Goal: Task Accomplishment & Management: Manage account settings

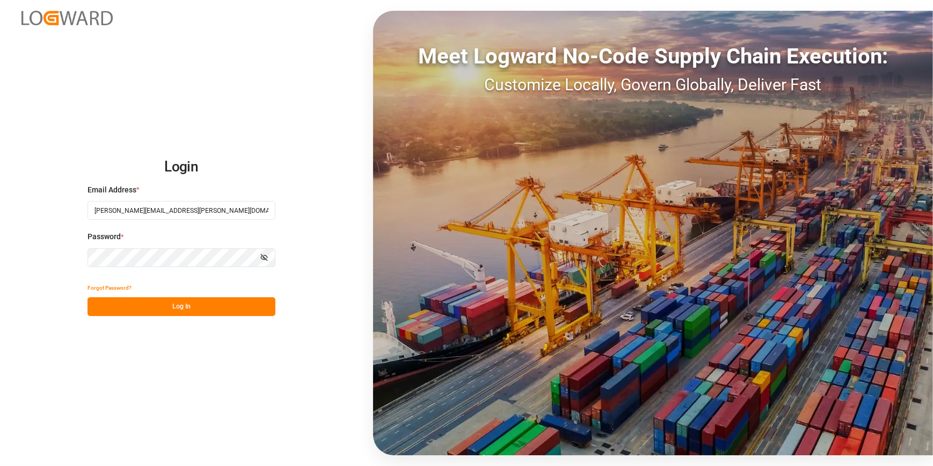
click at [139, 313] on button "Log In" at bounding box center [182, 306] width 188 height 19
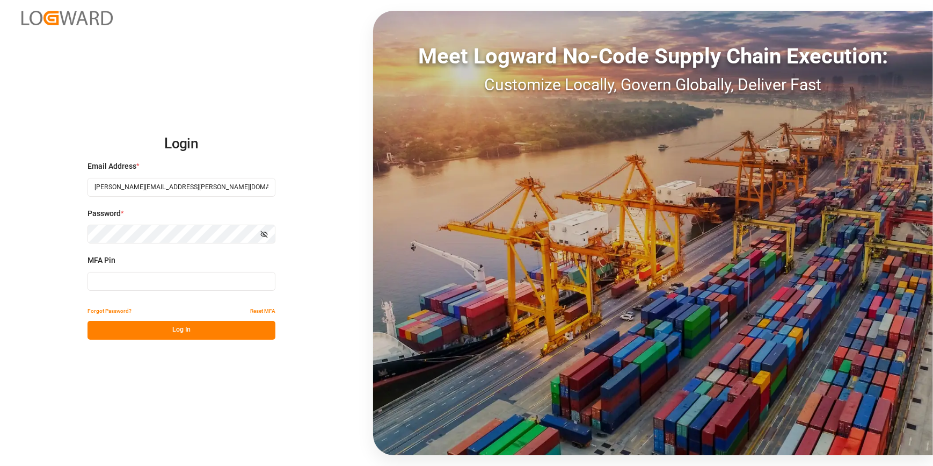
click at [110, 282] on input at bounding box center [182, 281] width 188 height 19
click at [57, 304] on div "Login Email Address * catherine.heng@jamindustries.com Password * Show password…" at bounding box center [466, 233] width 933 height 466
click at [136, 283] on input at bounding box center [182, 281] width 188 height 19
type input "233211"
click at [174, 329] on button "Log In" at bounding box center [182, 330] width 188 height 19
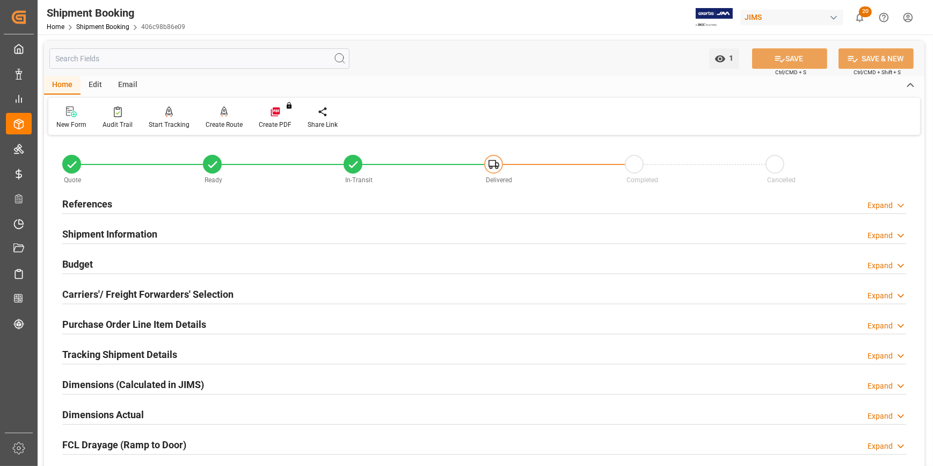
click at [104, 205] on h2 "References" at bounding box center [87, 204] width 50 height 14
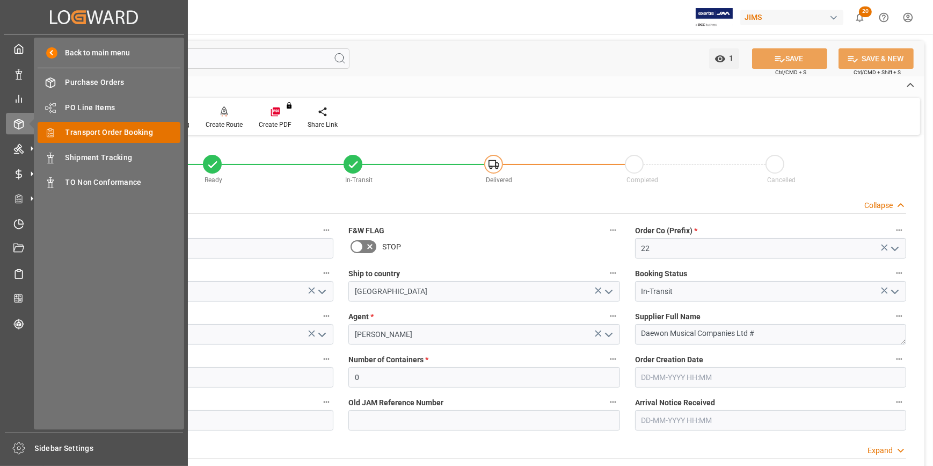
click at [92, 134] on span "Transport Order Booking" at bounding box center [123, 132] width 115 height 11
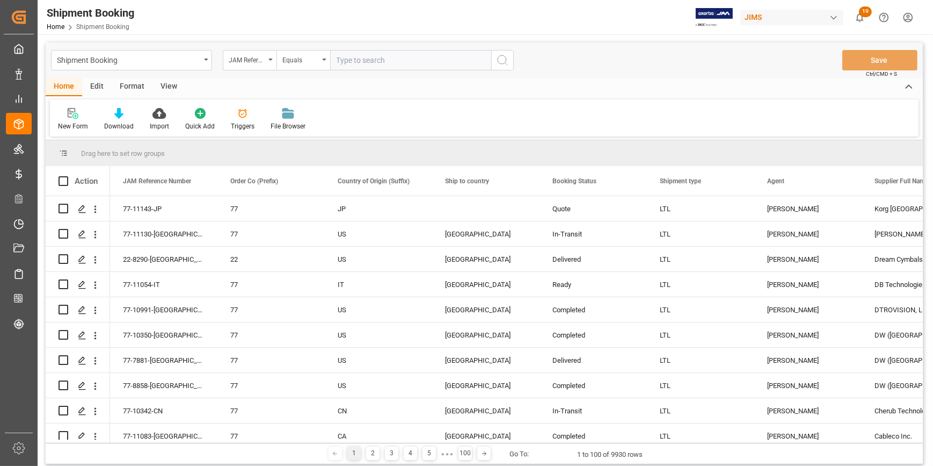
click at [350, 61] on input "text" at bounding box center [410, 60] width 161 height 20
type input "22-10670-us"
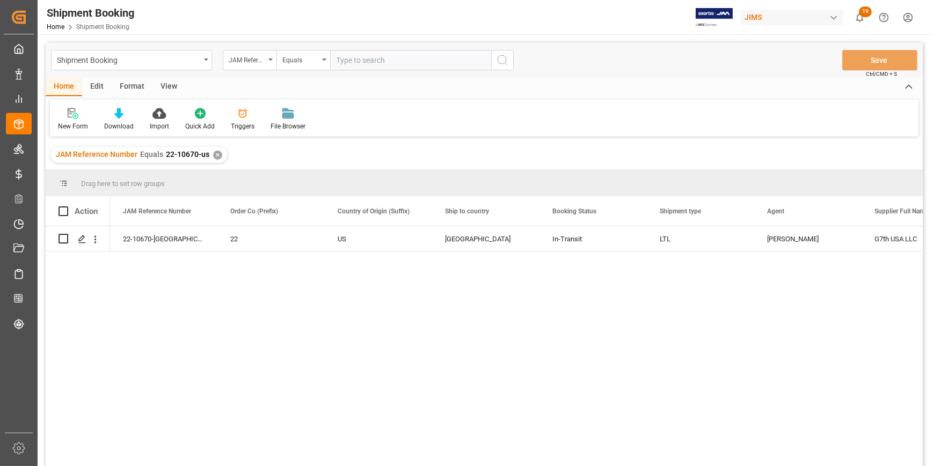
click at [449, 298] on div "22-10670-US 22 US United States In-Transit LTL Catherine Heng G7th USA LLC 7803…" at bounding box center [516, 349] width 813 height 246
click at [79, 241] on icon "Press SPACE to select this row." at bounding box center [82, 239] width 9 height 9
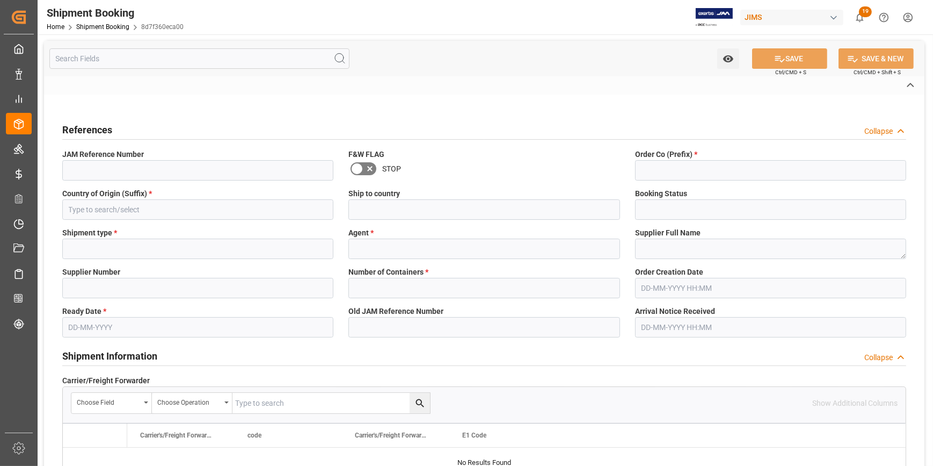
type input "22-10670-[GEOGRAPHIC_DATA]"
type input "22"
type input "US"
type input "United States"
type input "In-Transit"
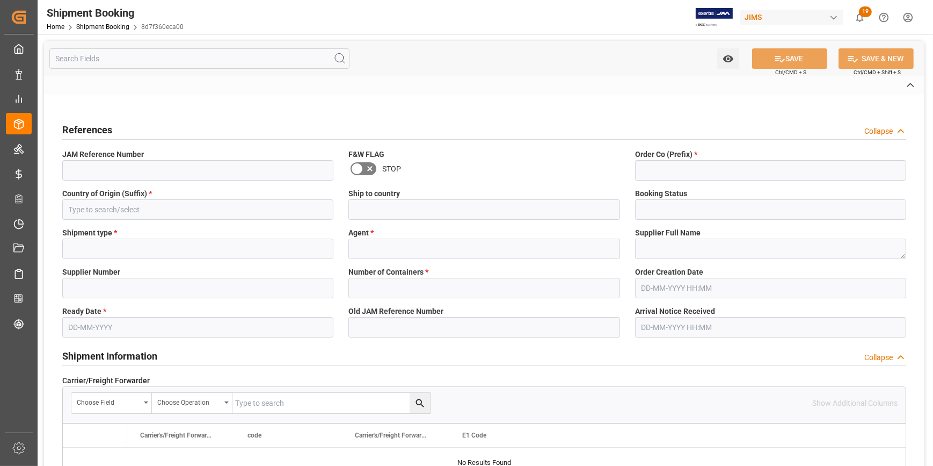
type input "LTL"
type input "[PERSON_NAME]"
type textarea "G7th USA LLC"
type input "780399"
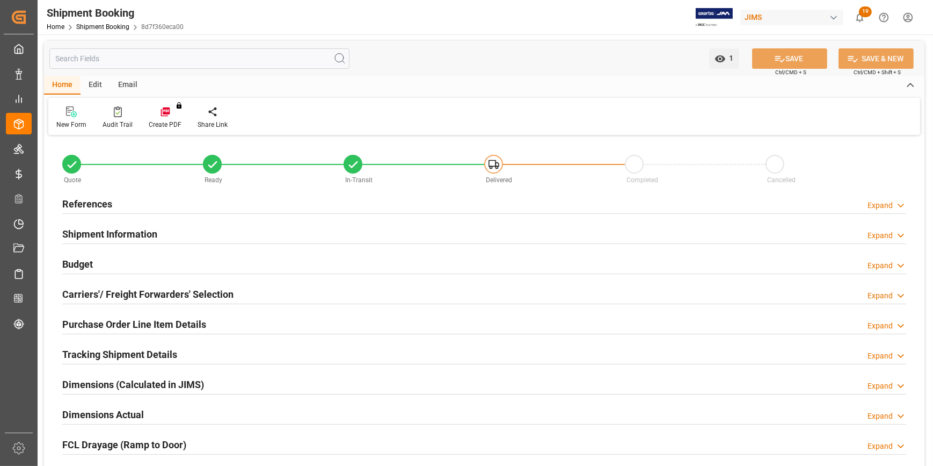
type input "0"
type input "20-08-2025"
click at [86, 208] on h2 "References" at bounding box center [87, 204] width 50 height 14
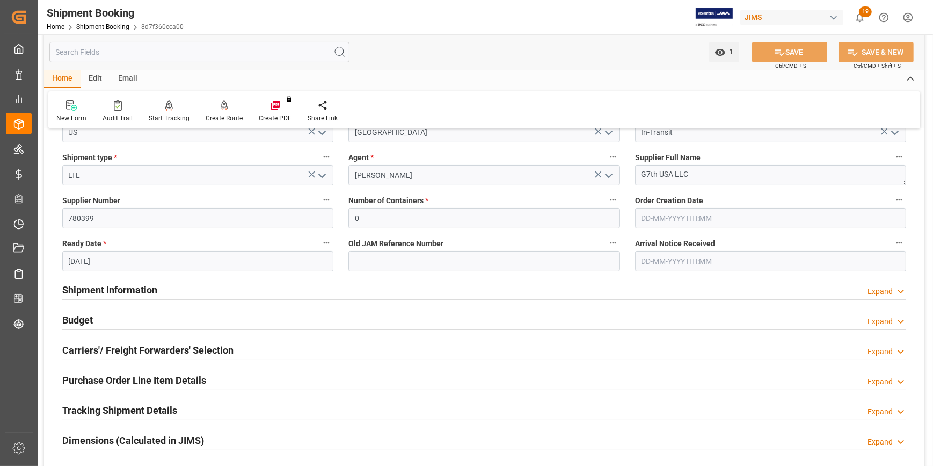
scroll to position [146, 0]
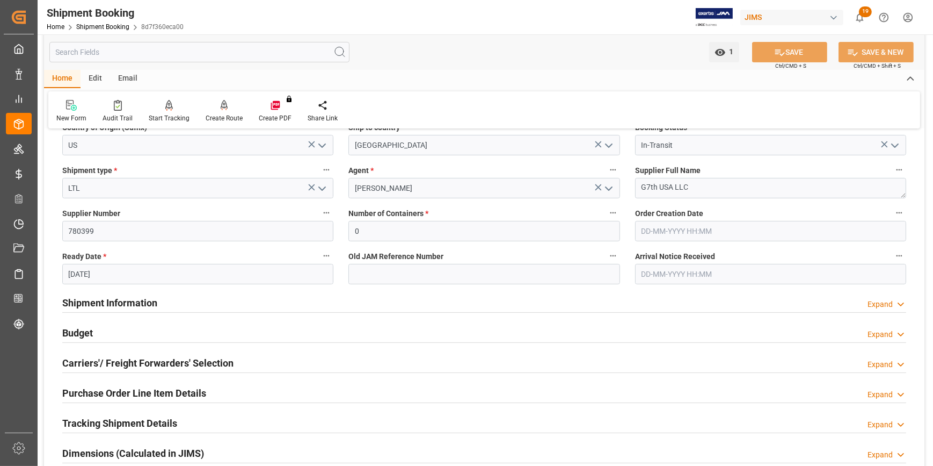
click at [118, 363] on h2 "Carriers'/ Freight Forwarders' Selection" at bounding box center [147, 363] width 171 height 14
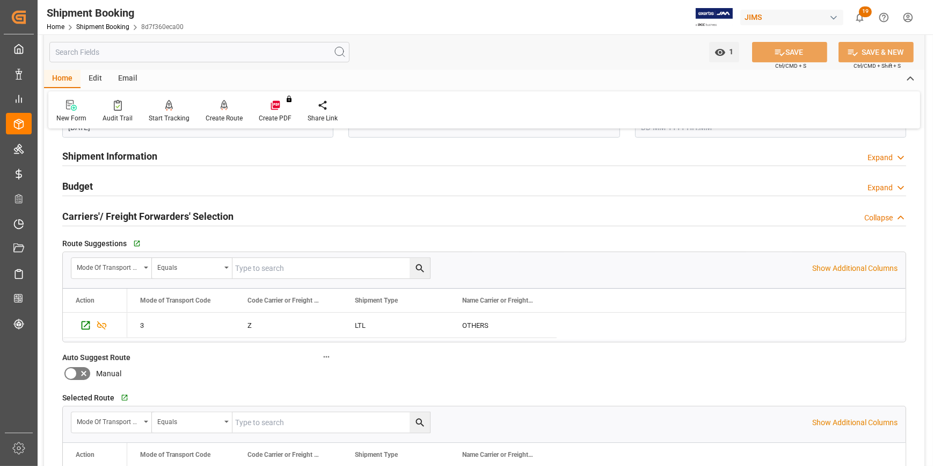
scroll to position [342, 0]
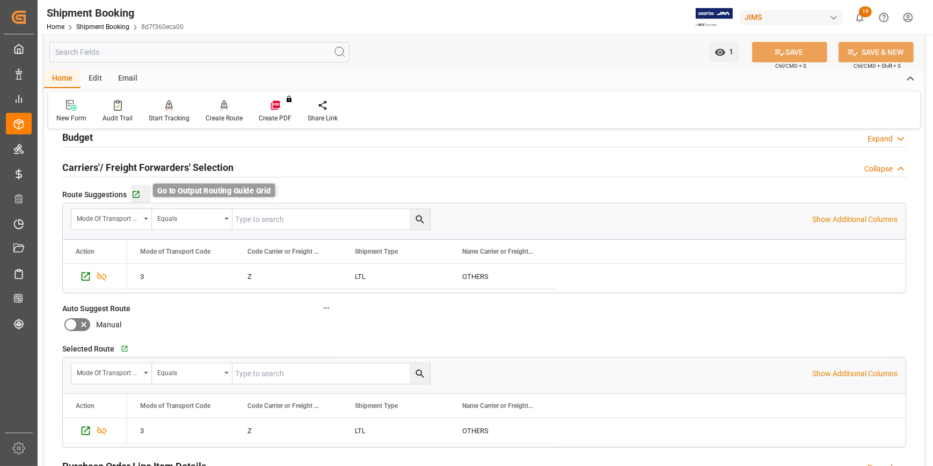
click at [134, 195] on icon "button" at bounding box center [136, 194] width 9 height 9
click at [77, 140] on h2 "Budget" at bounding box center [77, 137] width 31 height 14
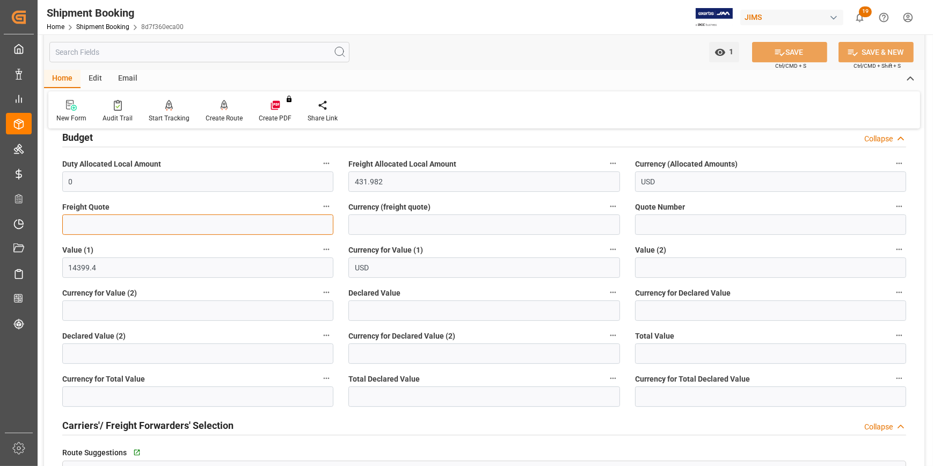
click at [75, 226] on input "text" at bounding box center [197, 224] width 271 height 20
type input "250"
click at [409, 228] on input at bounding box center [484, 224] width 271 height 20
type input "USD"
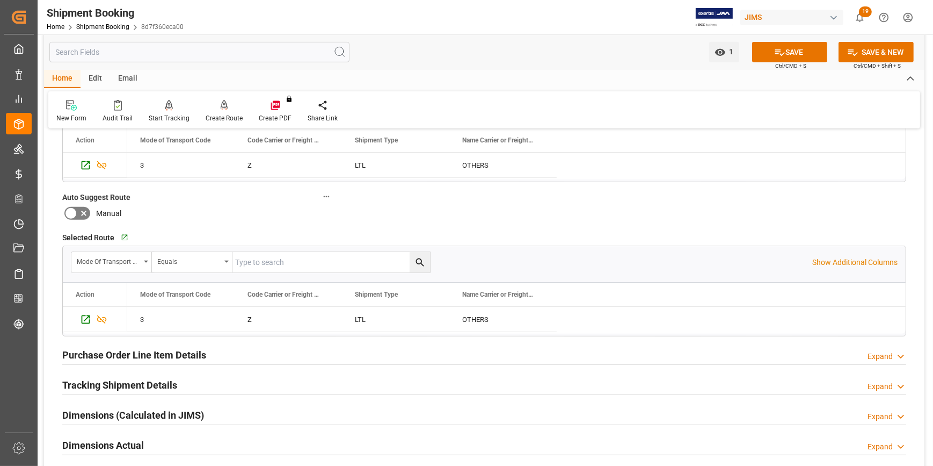
scroll to position [732, 0]
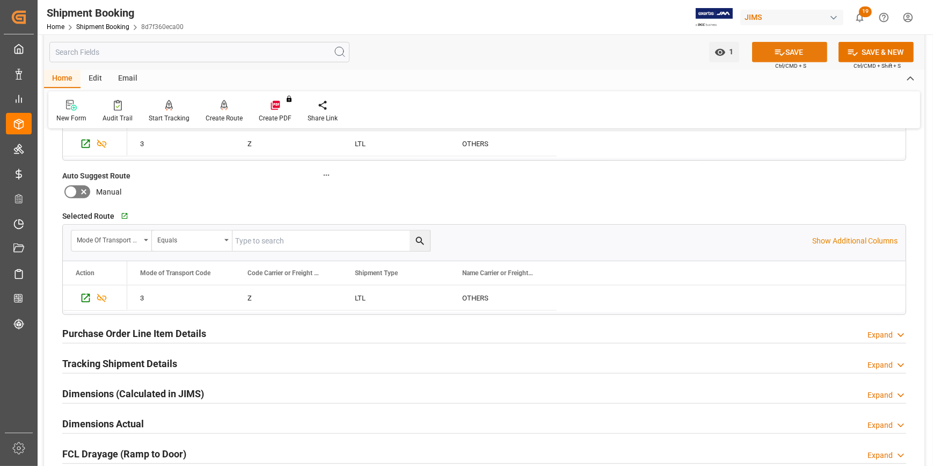
click at [805, 49] on button "SAVE" at bounding box center [789, 52] width 75 height 20
click at [149, 330] on h2 "Purchase Order Line Item Details" at bounding box center [134, 333] width 144 height 14
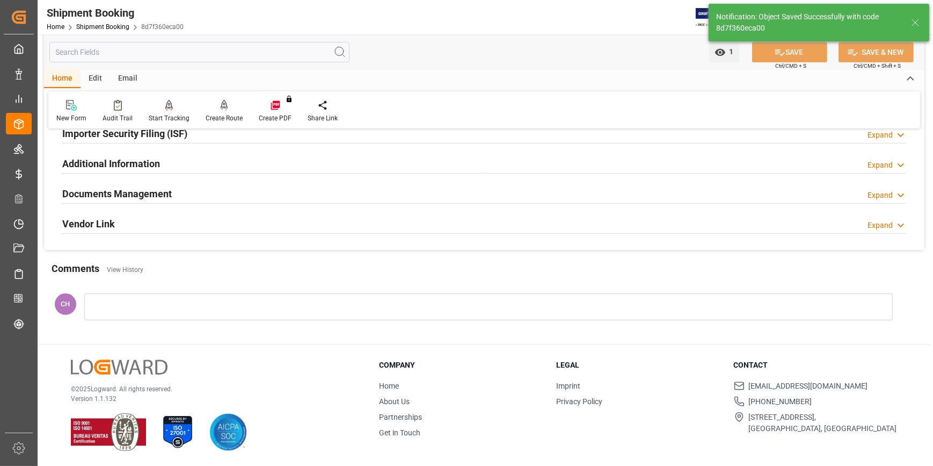
scroll to position [259, 0]
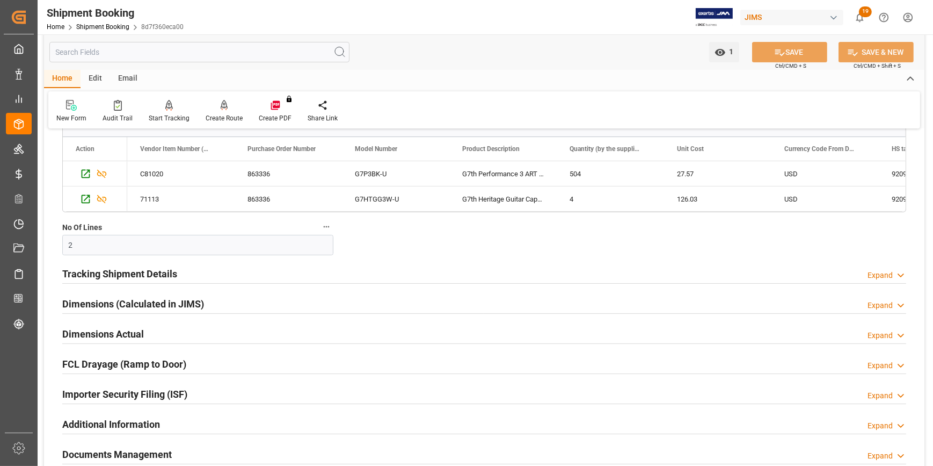
click at [87, 278] on h2 "Tracking Shipment Details" at bounding box center [119, 273] width 115 height 14
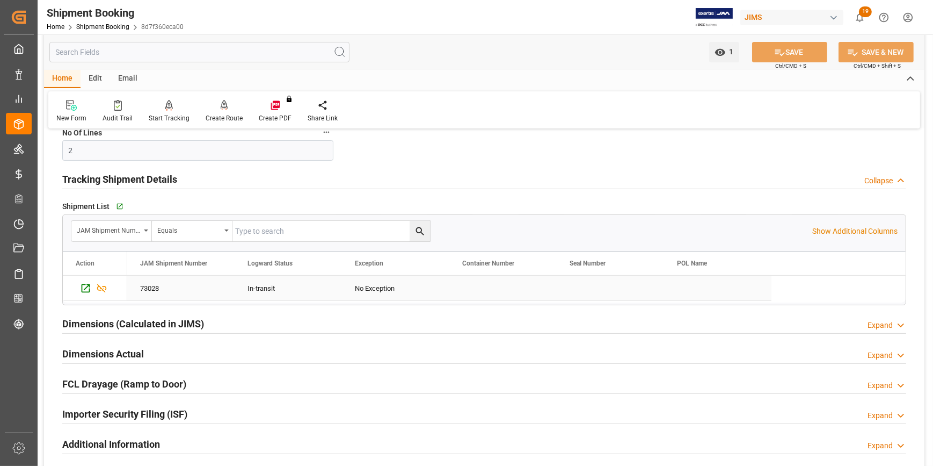
scroll to position [357, 0]
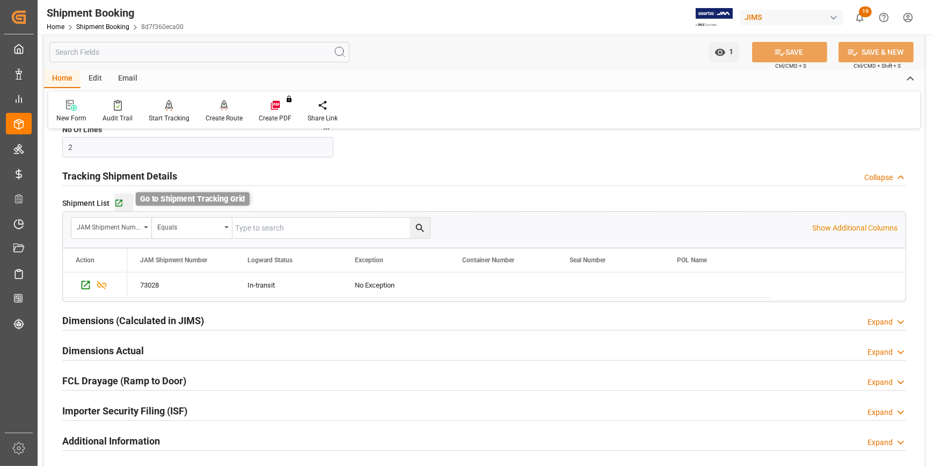
click at [117, 201] on icon "button" at bounding box center [118, 203] width 9 height 9
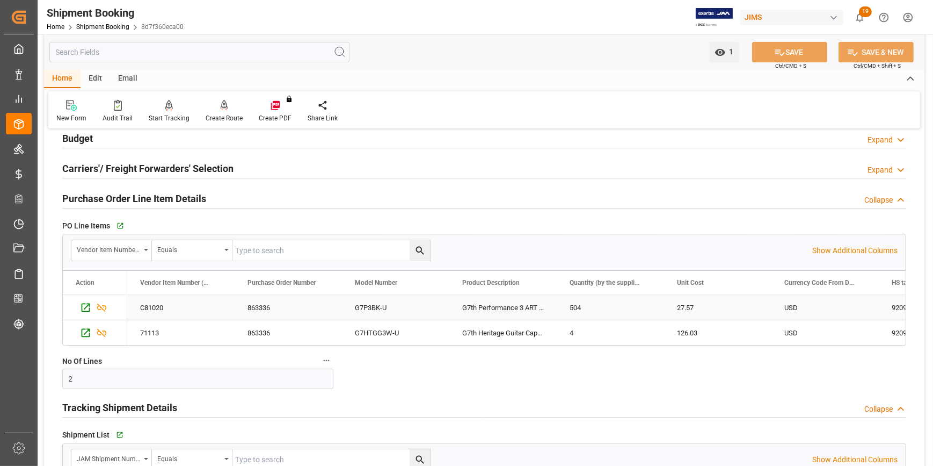
scroll to position [113, 0]
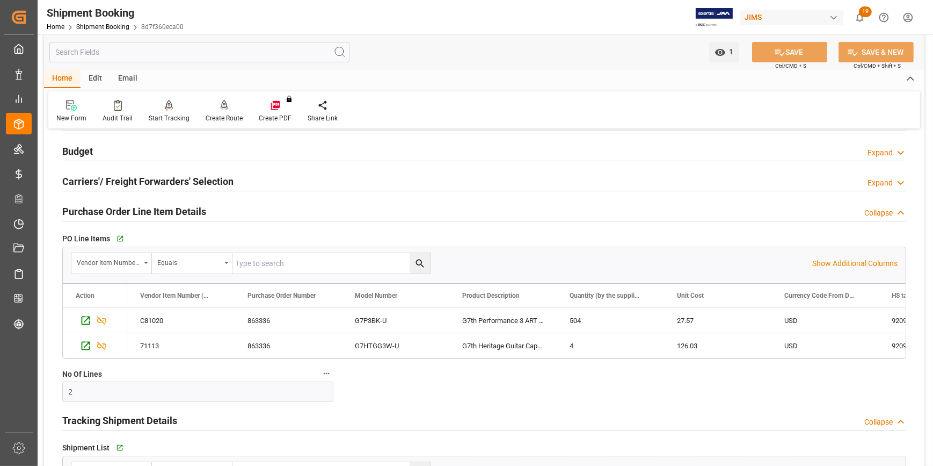
click at [95, 185] on h2 "Carriers'/ Freight Forwarders' Selection" at bounding box center [147, 181] width 171 height 14
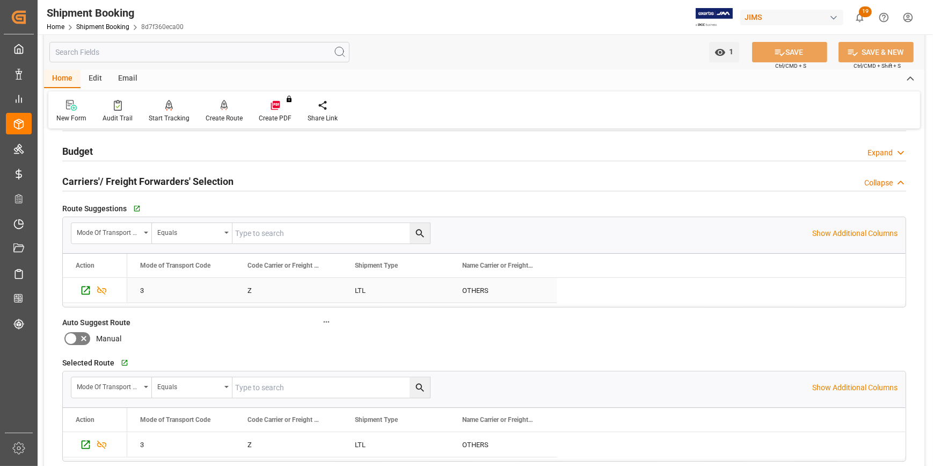
click at [479, 290] on div "OTHERS" at bounding box center [502, 290] width 107 height 25
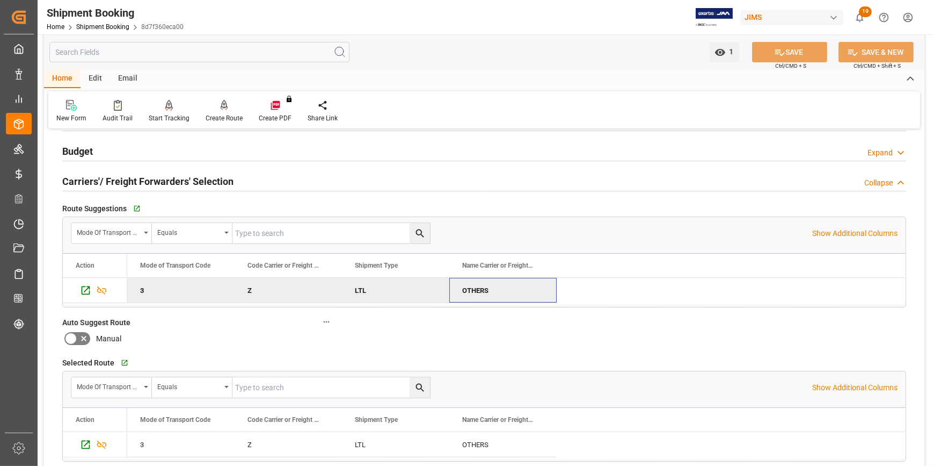
click at [479, 290] on div "OTHERS" at bounding box center [502, 290] width 107 height 25
click at [479, 289] on div "OTHERS" at bounding box center [502, 290] width 107 height 25
click at [98, 291] on icon "Press SPACE to deselect this row." at bounding box center [102, 290] width 10 height 9
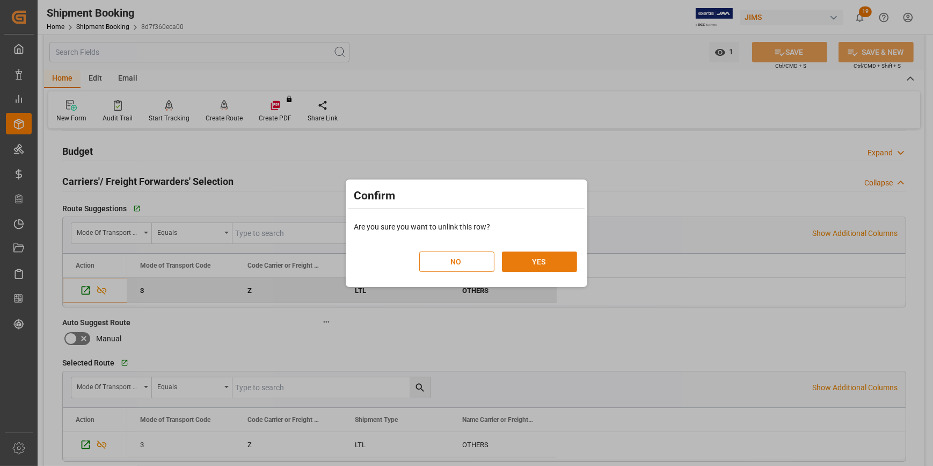
click at [546, 266] on button "YES" at bounding box center [539, 261] width 75 height 20
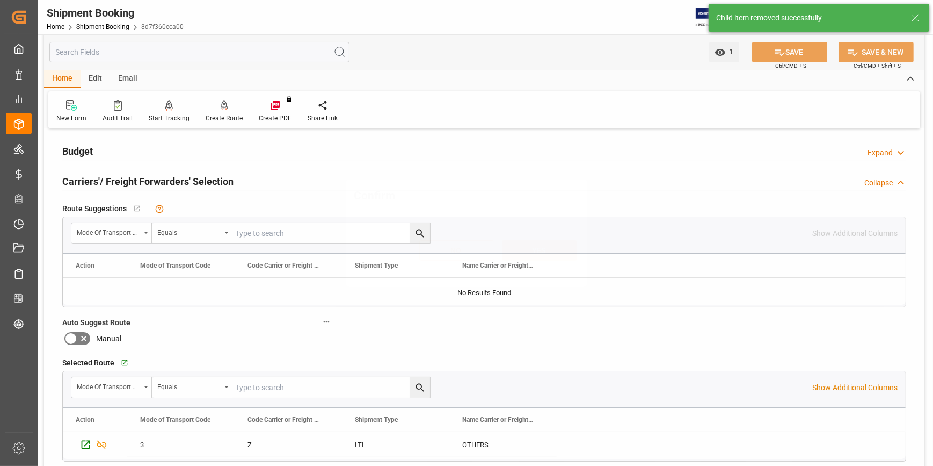
click at [540, 262] on div "NO YES" at bounding box center [467, 244] width 236 height 47
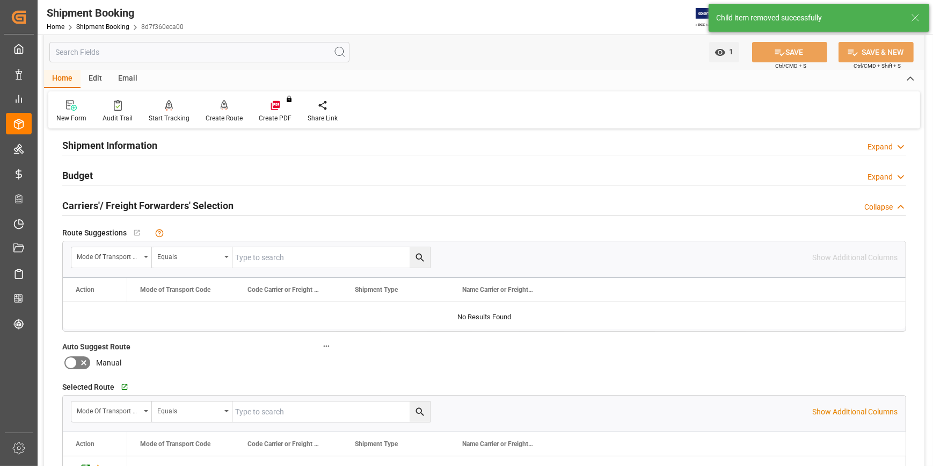
scroll to position [64, 0]
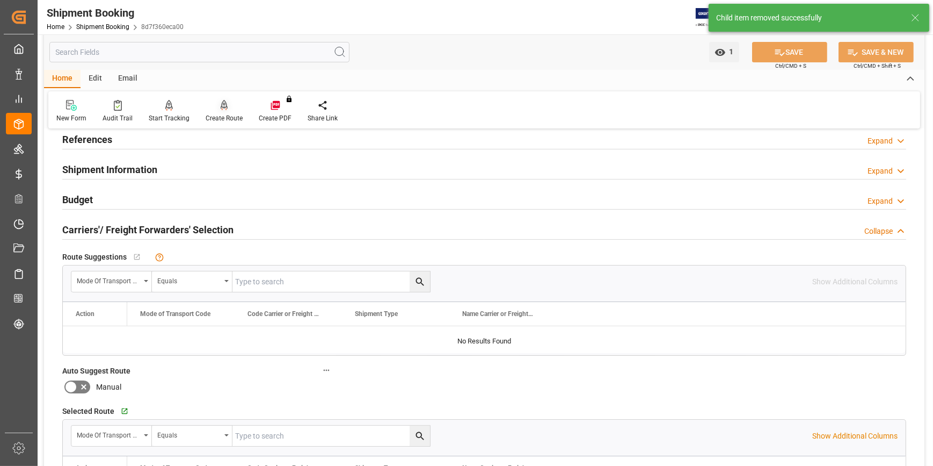
click at [216, 107] on div at bounding box center [224, 104] width 37 height 11
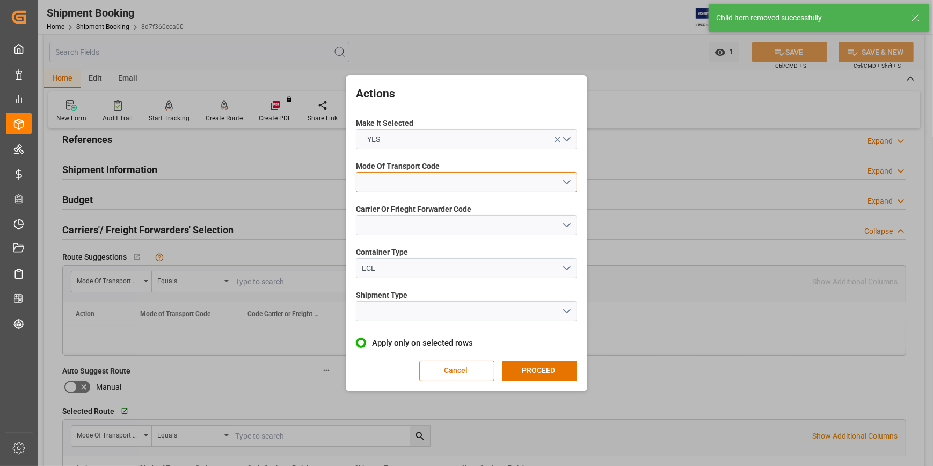
click at [387, 180] on button "open menu" at bounding box center [466, 182] width 221 height 20
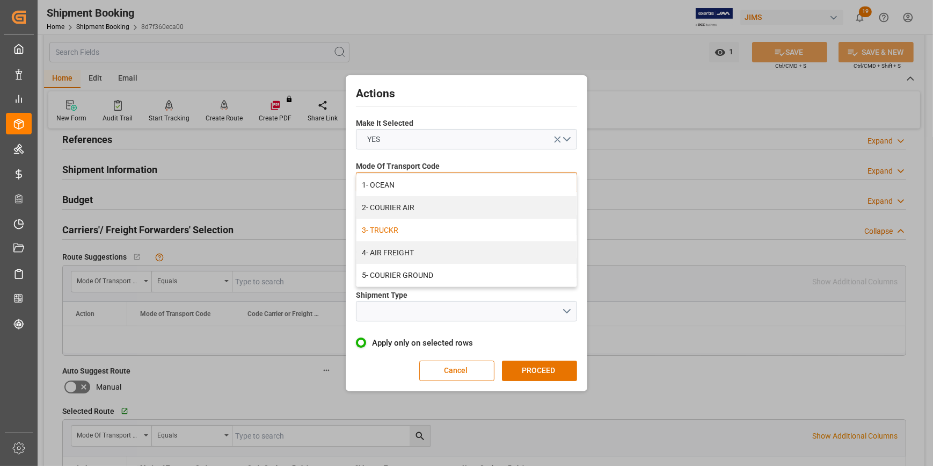
click at [388, 231] on div "3- TRUCKR" at bounding box center [467, 230] width 220 height 23
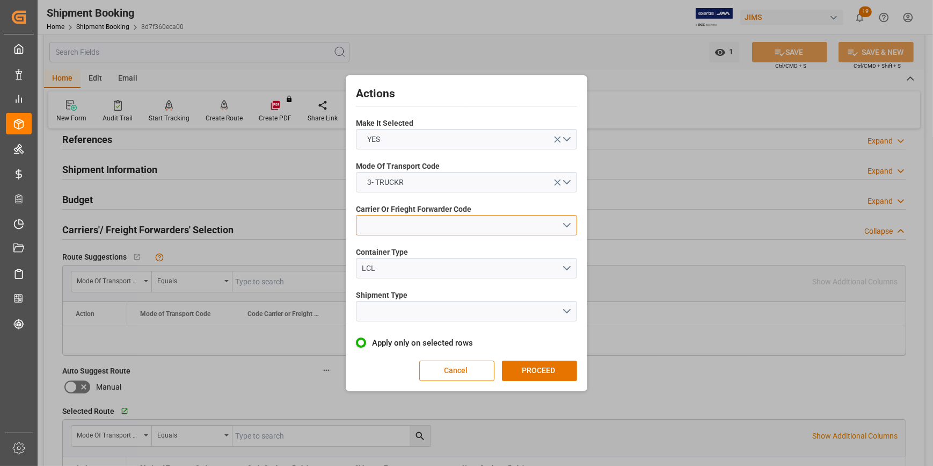
click at [398, 225] on button "open menu" at bounding box center [466, 225] width 221 height 20
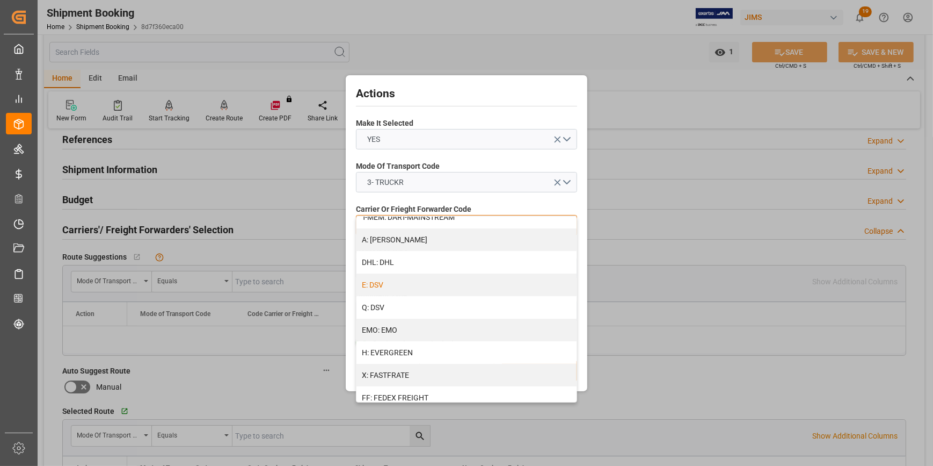
scroll to position [195, 0]
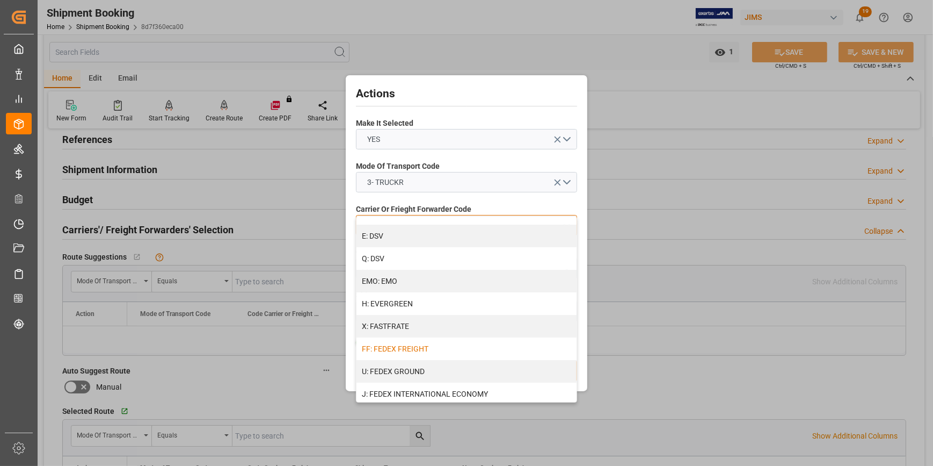
click at [422, 345] on div "FF: FEDEX FREIGHT" at bounding box center [467, 348] width 220 height 23
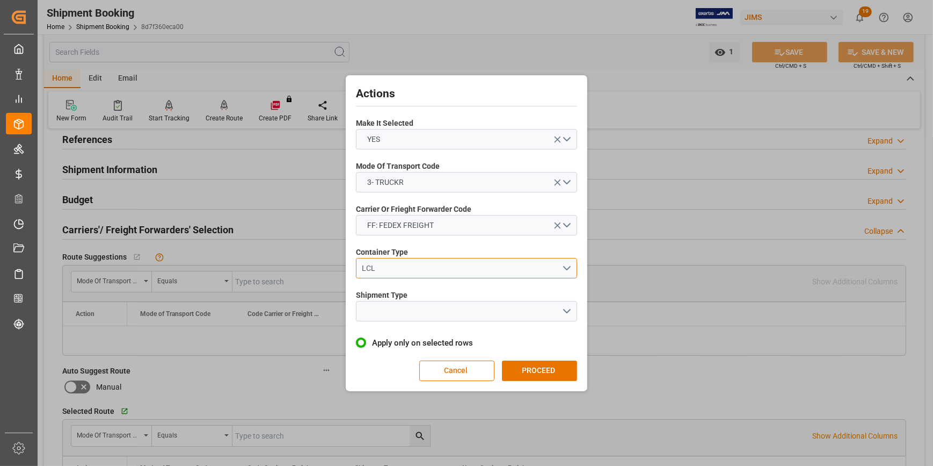
click at [381, 271] on div "LCL" at bounding box center [462, 268] width 200 height 11
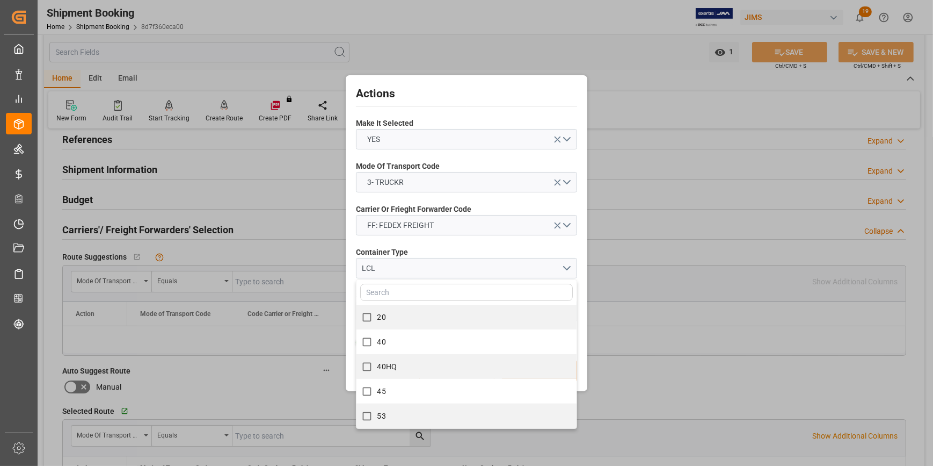
click at [450, 245] on div "Container Type LCL 20 40 40HQ 45 53" at bounding box center [466, 262] width 221 height 39
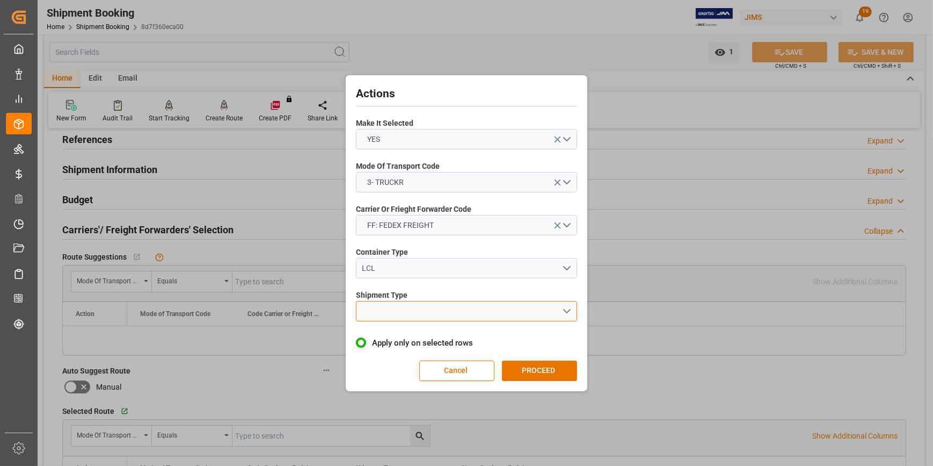
click at [410, 314] on button "open menu" at bounding box center [466, 311] width 221 height 20
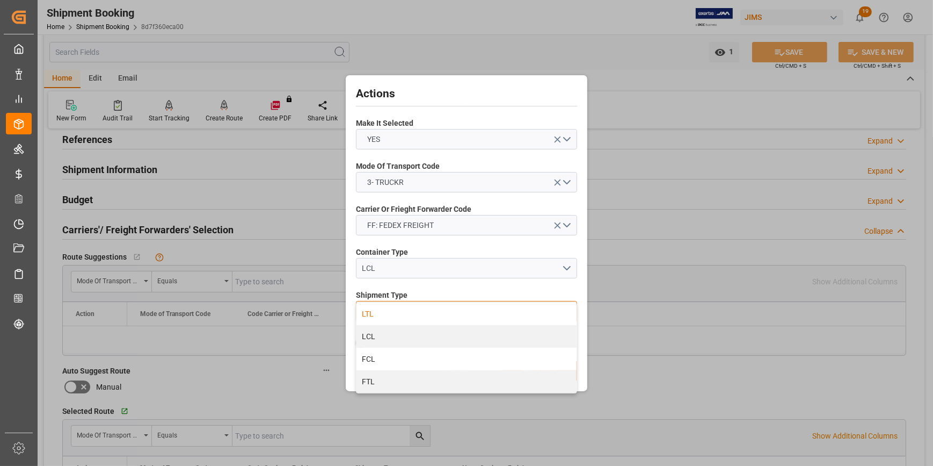
click at [373, 316] on div "LTL" at bounding box center [467, 313] width 220 height 23
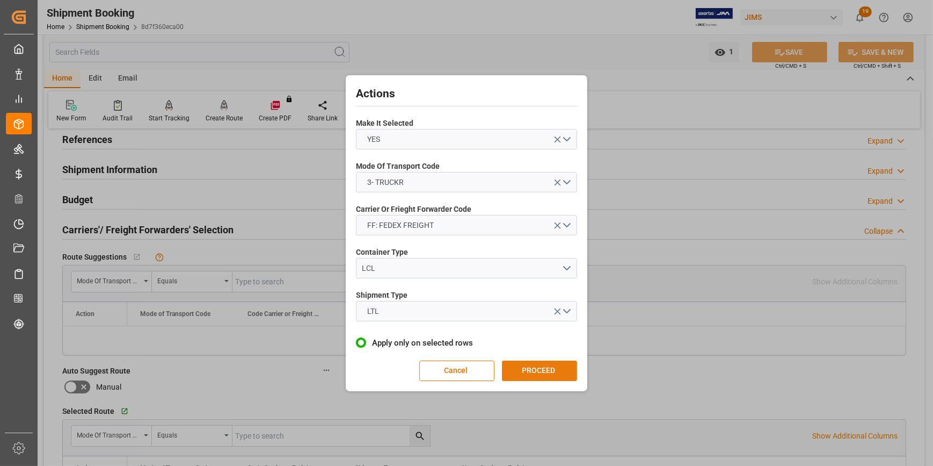
click at [525, 372] on button "PROCEED" at bounding box center [539, 370] width 75 height 20
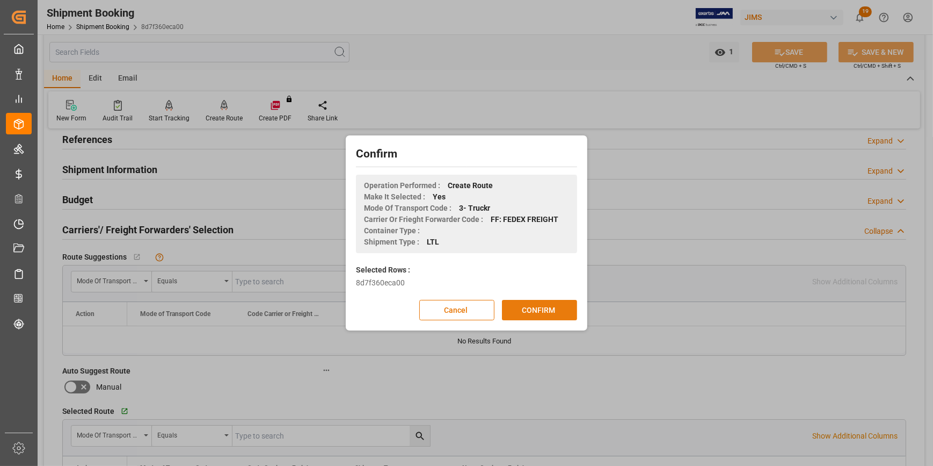
click at [535, 313] on button "CONFIRM" at bounding box center [539, 310] width 75 height 20
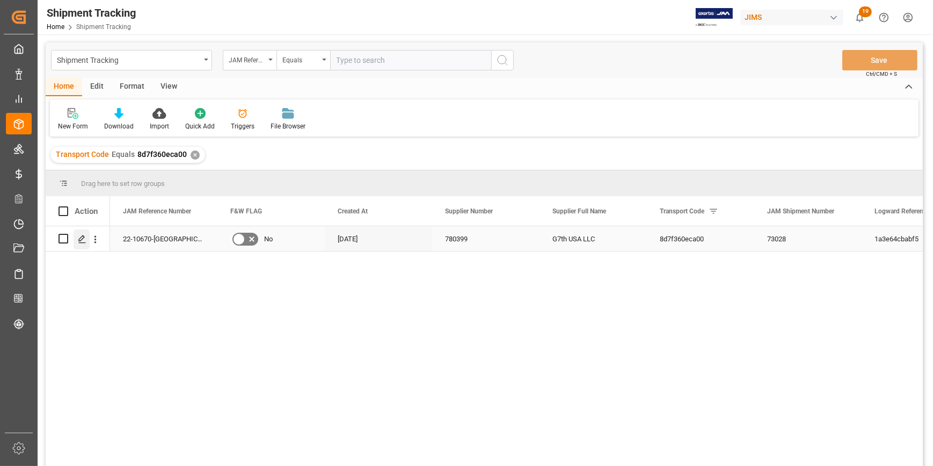
click at [76, 242] on div "Press SPACE to select this row." at bounding box center [82, 239] width 16 height 20
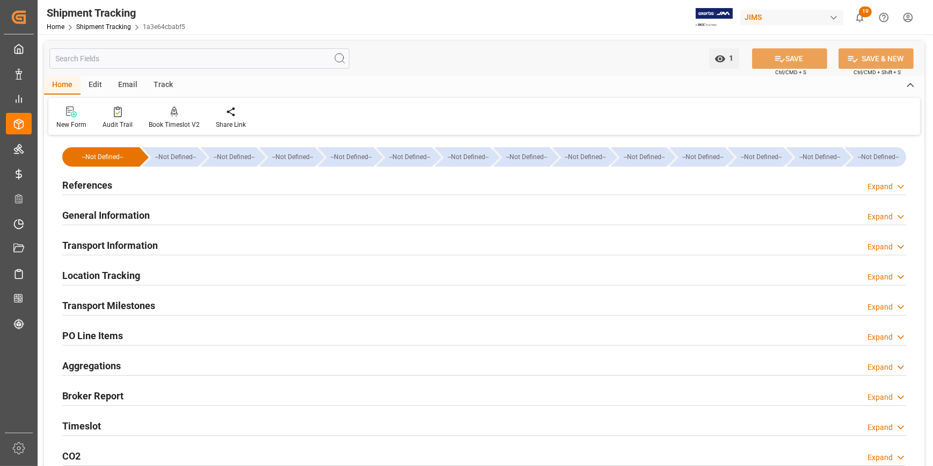
type input "01-09-2025 00:00"
click at [130, 301] on h2 "Transport Milestones" at bounding box center [108, 305] width 93 height 14
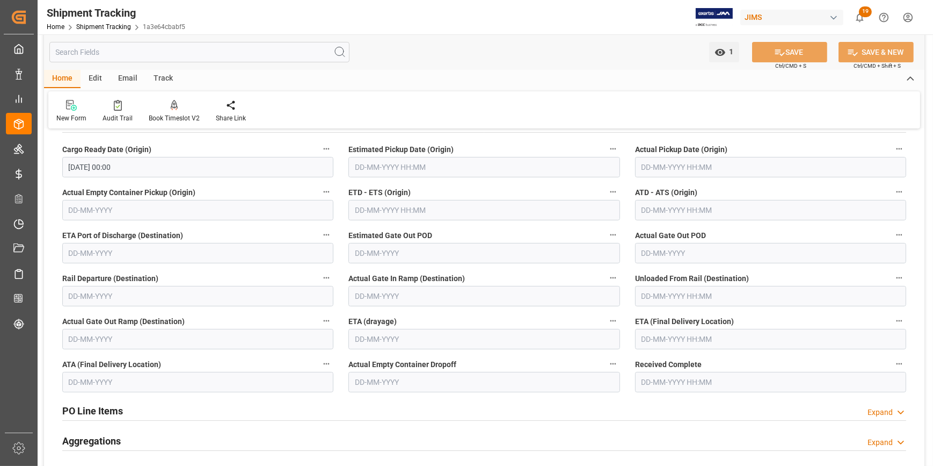
scroll to position [195, 0]
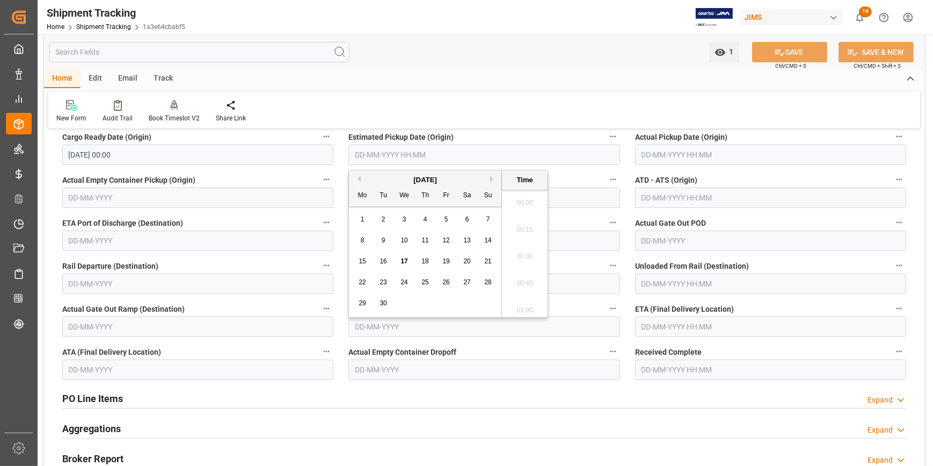
click at [362, 155] on input "text" at bounding box center [484, 154] width 271 height 20
click at [429, 259] on span "18" at bounding box center [425, 261] width 7 height 8
type input "[DATE] 00:00"
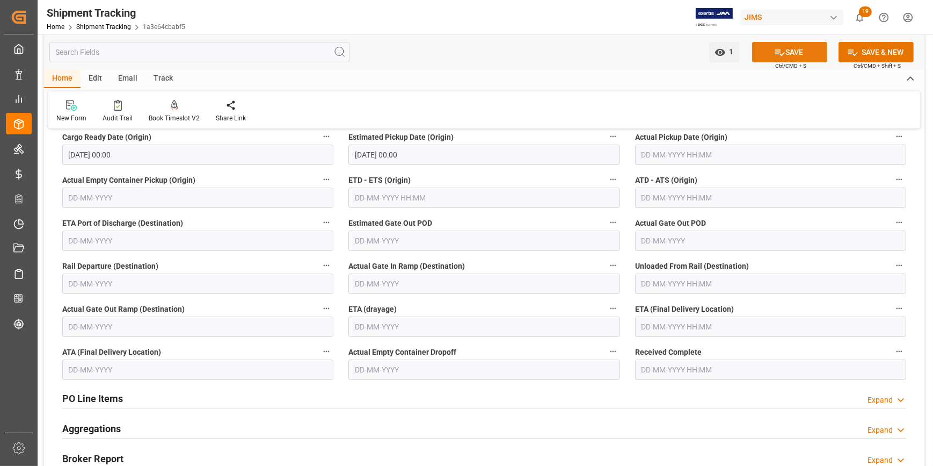
click at [809, 53] on button "SAVE" at bounding box center [789, 52] width 75 height 20
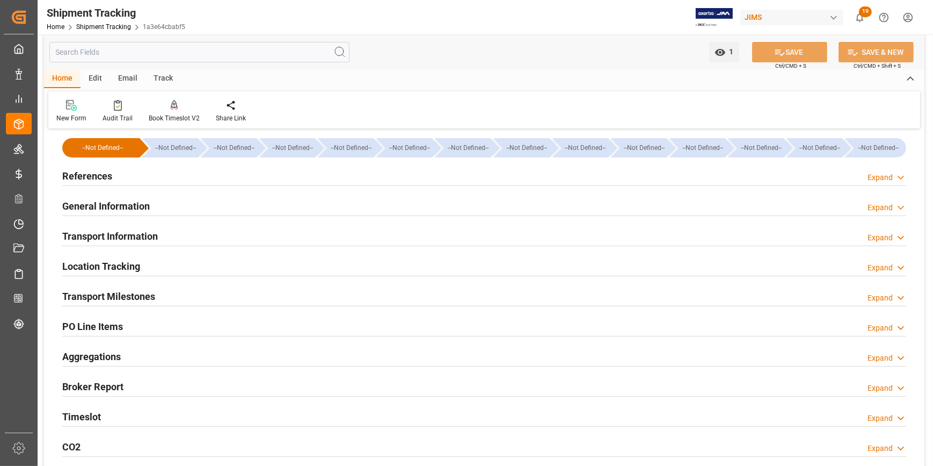
scroll to position [0, 0]
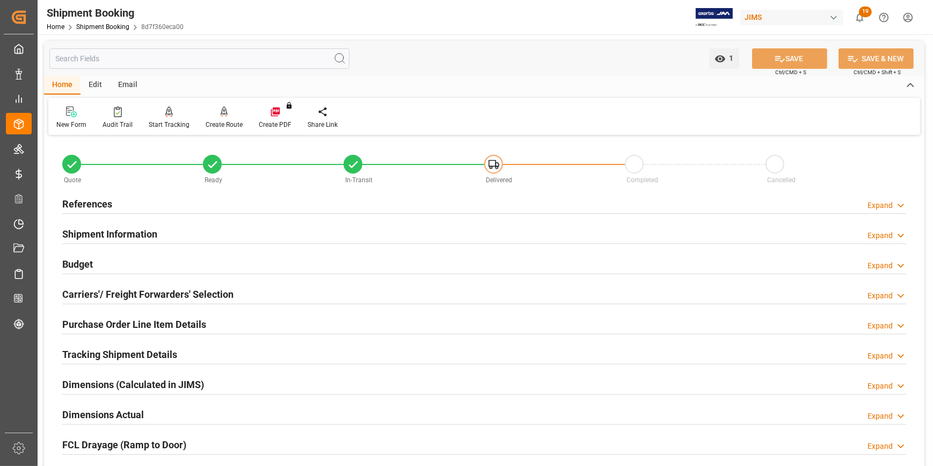
click at [114, 352] on h2 "Tracking Shipment Details" at bounding box center [119, 354] width 115 height 14
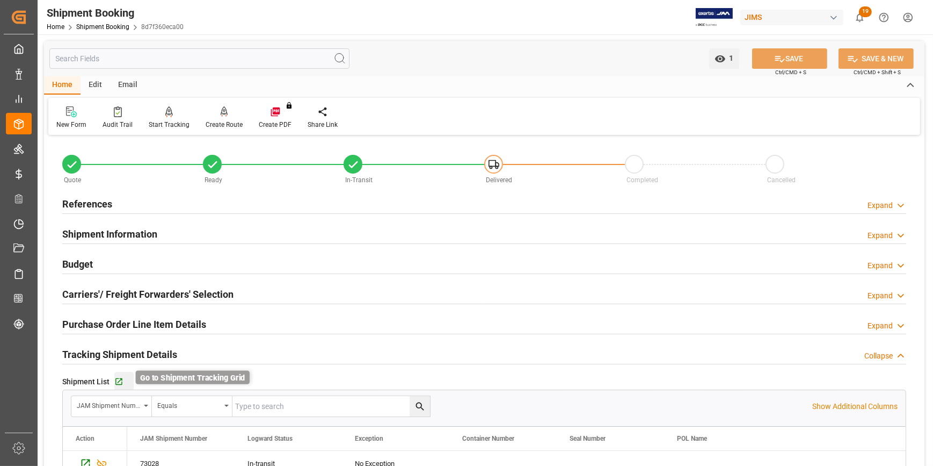
click at [117, 378] on icon "button" at bounding box center [118, 381] width 7 height 7
click at [118, 294] on h2 "Carriers'/ Freight Forwarders' Selection" at bounding box center [147, 294] width 171 height 14
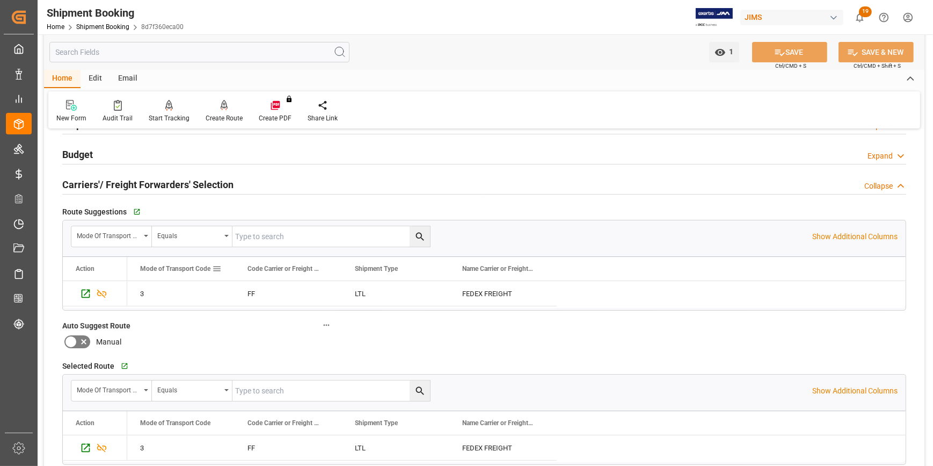
scroll to position [48, 0]
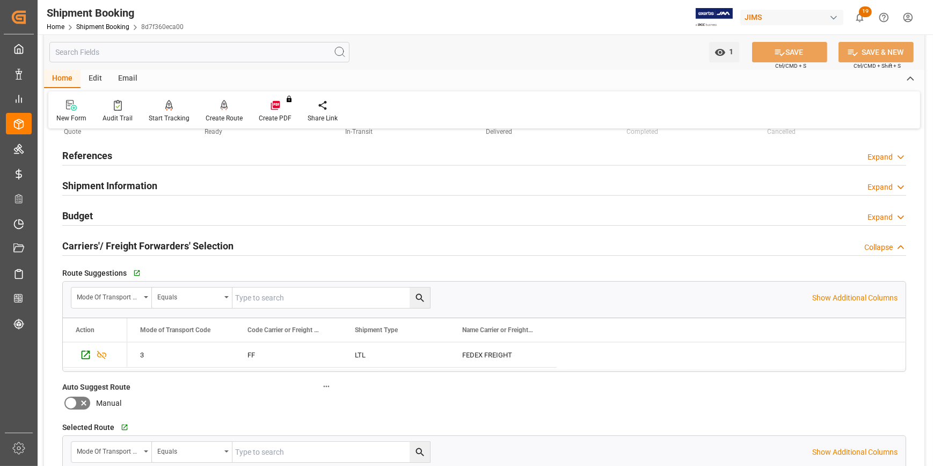
click at [106, 185] on h2 "Shipment Information" at bounding box center [109, 185] width 95 height 14
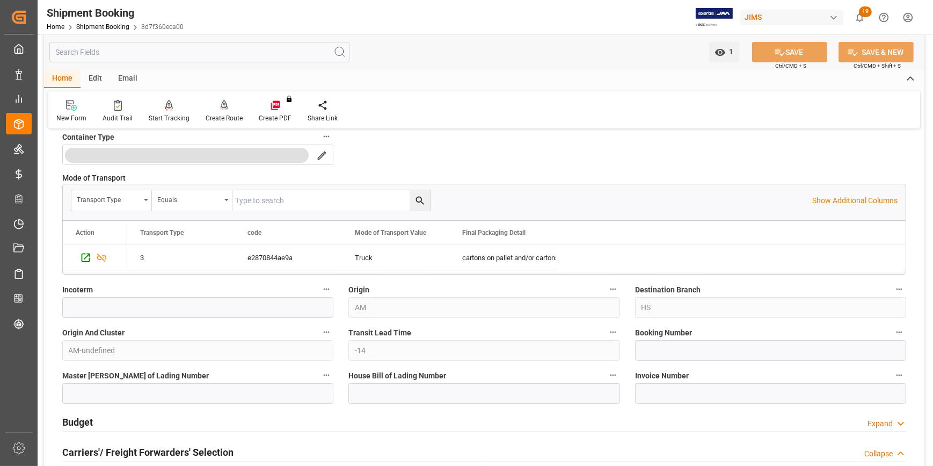
scroll to position [293, 0]
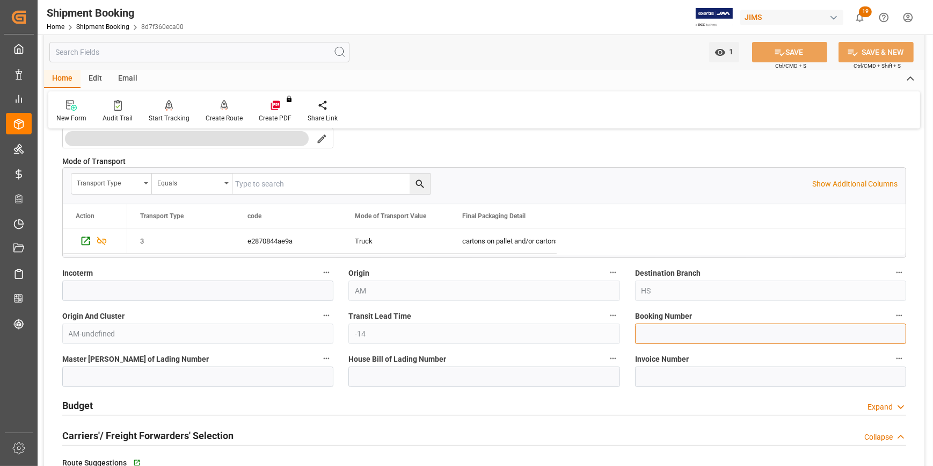
click at [655, 334] on input at bounding box center [770, 333] width 271 height 20
paste input "884461066516"
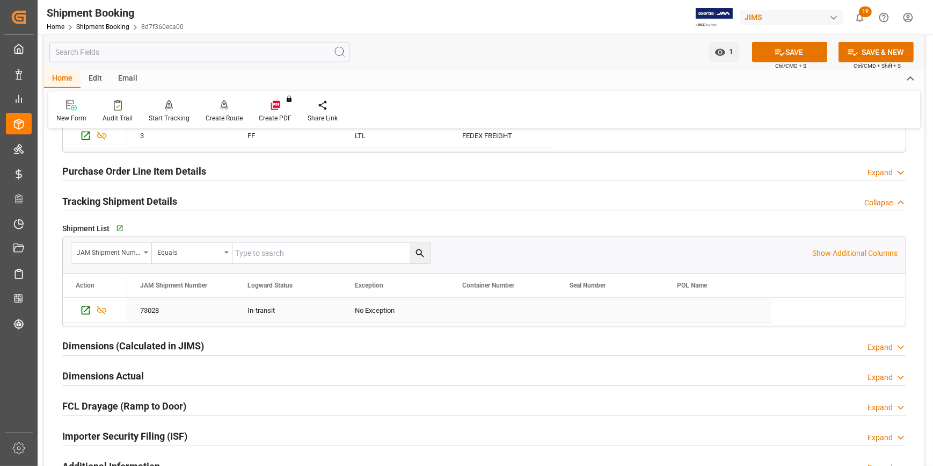
scroll to position [927, 0]
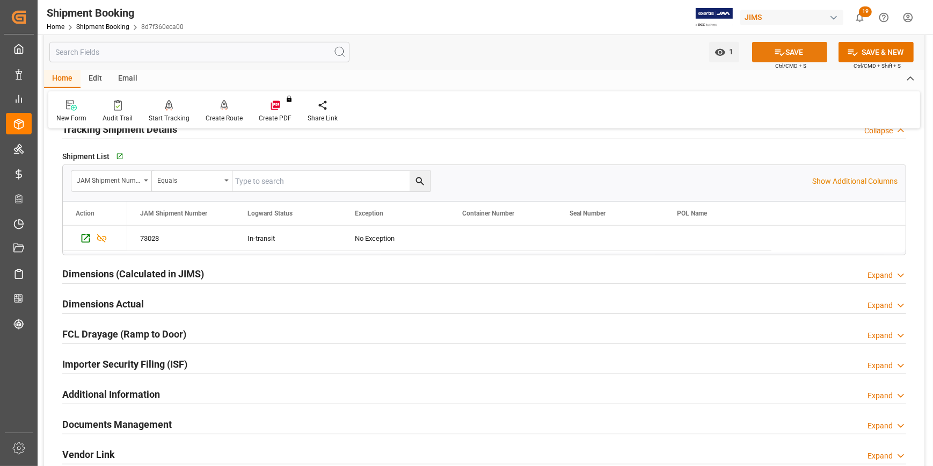
type input "884461066516"
click at [784, 53] on button "SAVE" at bounding box center [789, 52] width 75 height 20
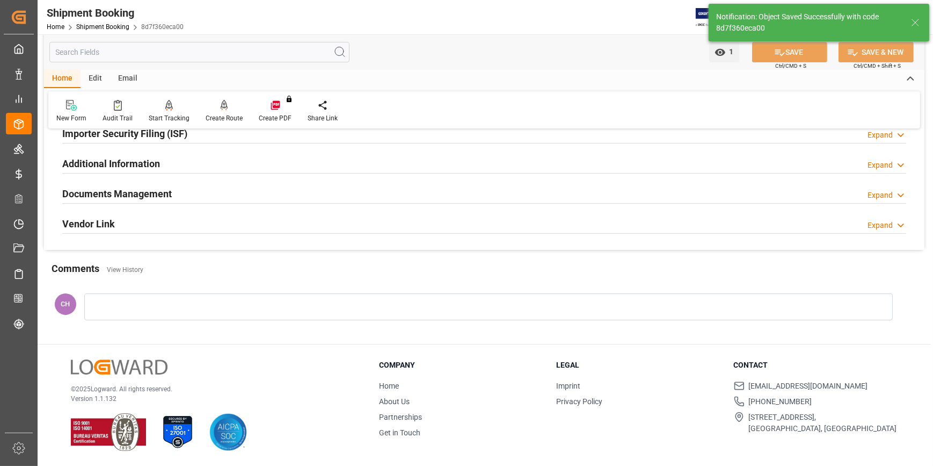
scroll to position [31, 0]
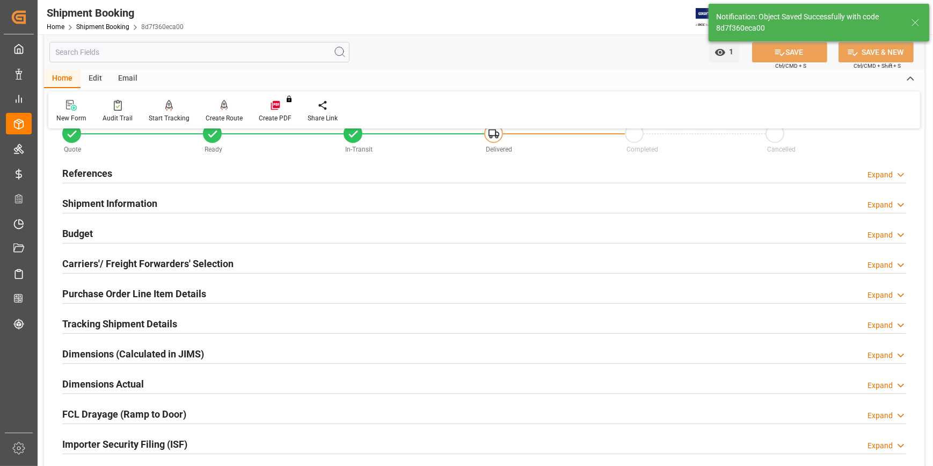
click at [99, 326] on h2 "Tracking Shipment Details" at bounding box center [119, 323] width 115 height 14
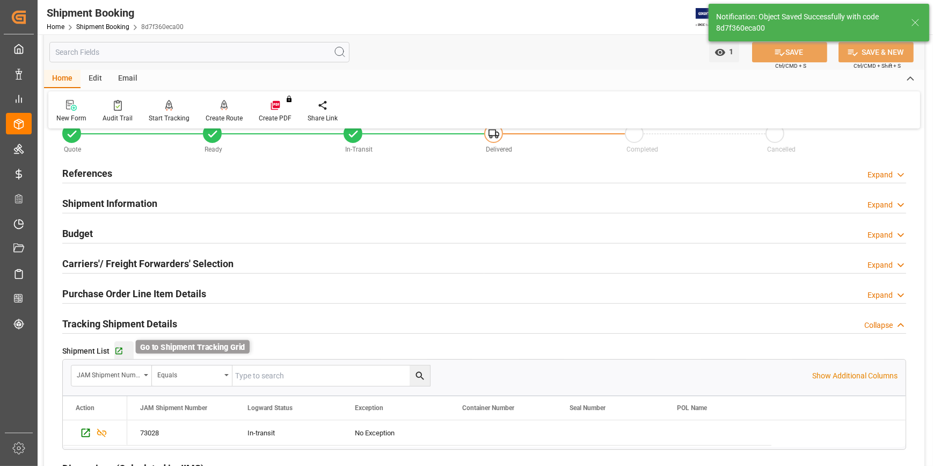
click at [115, 354] on icon "button" at bounding box center [118, 350] width 9 height 9
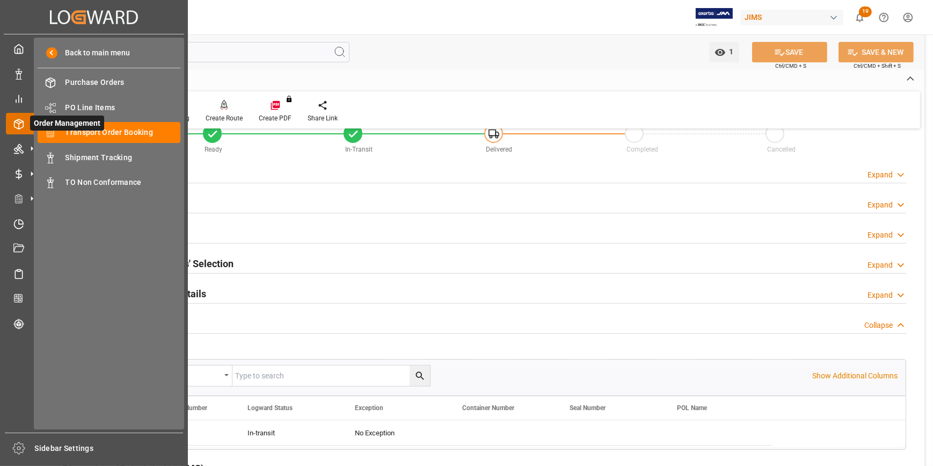
click at [82, 128] on span "Order Management" at bounding box center [67, 122] width 74 height 15
click at [105, 140] on div "Transport Order Booking Transport Order Booking" at bounding box center [109, 132] width 143 height 21
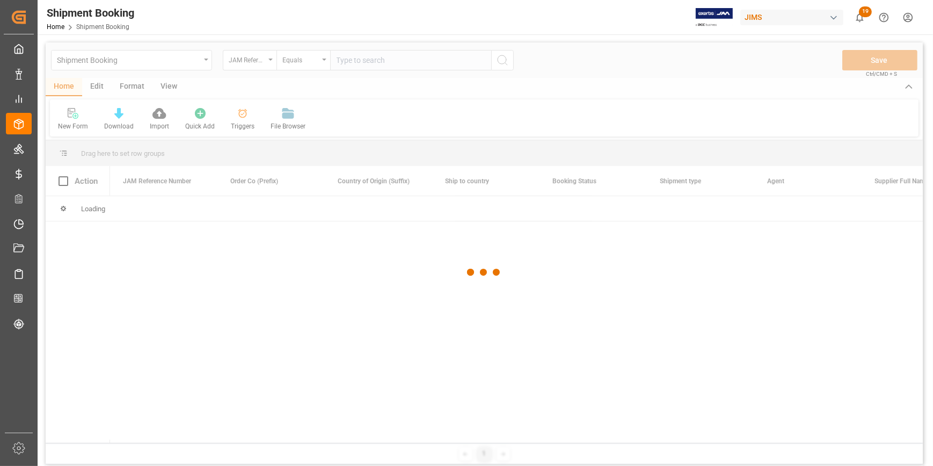
click at [356, 62] on div at bounding box center [485, 271] width 878 height 459
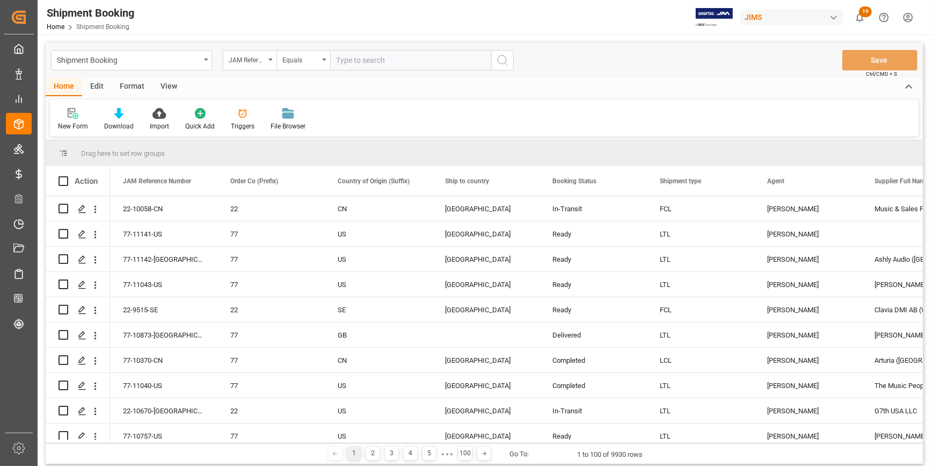
click at [354, 59] on input "text" at bounding box center [410, 60] width 161 height 20
paste input "22-10058-CN"
type input "22-10058-CN"
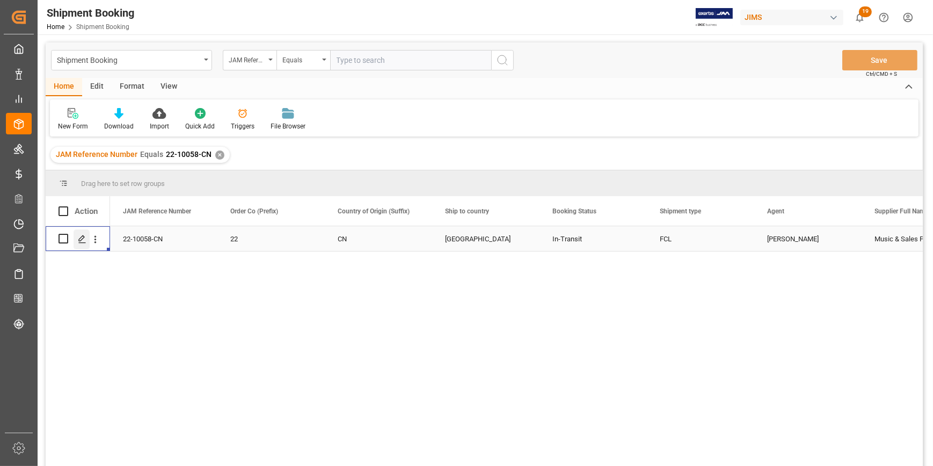
click at [79, 236] on icon "Press SPACE to select this row." at bounding box center [82, 239] width 9 height 9
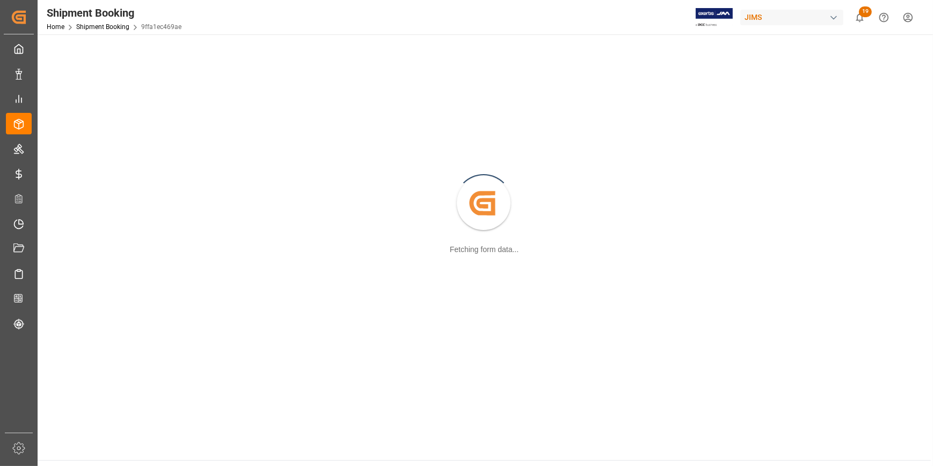
click at [79, 236] on div "Created by potrace 1.15, written by Peter Selinger 2001-2017 Fetching form data…" at bounding box center [484, 204] width 881 height 326
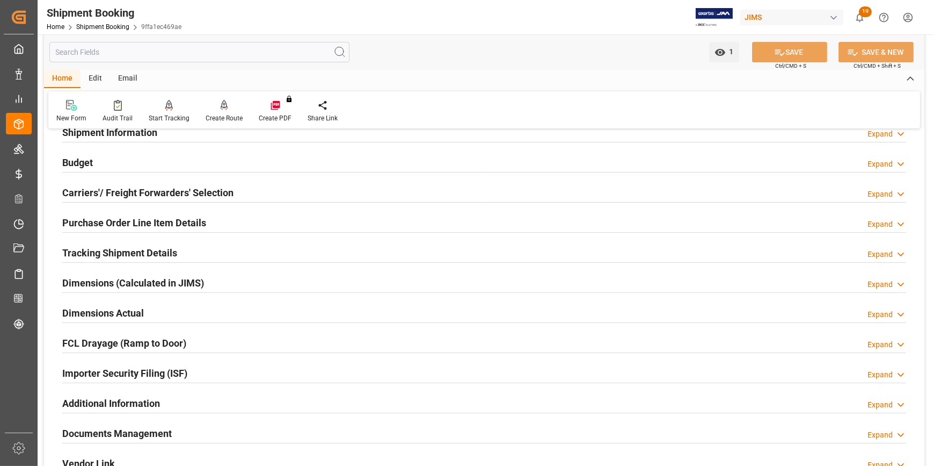
scroll to position [97, 0]
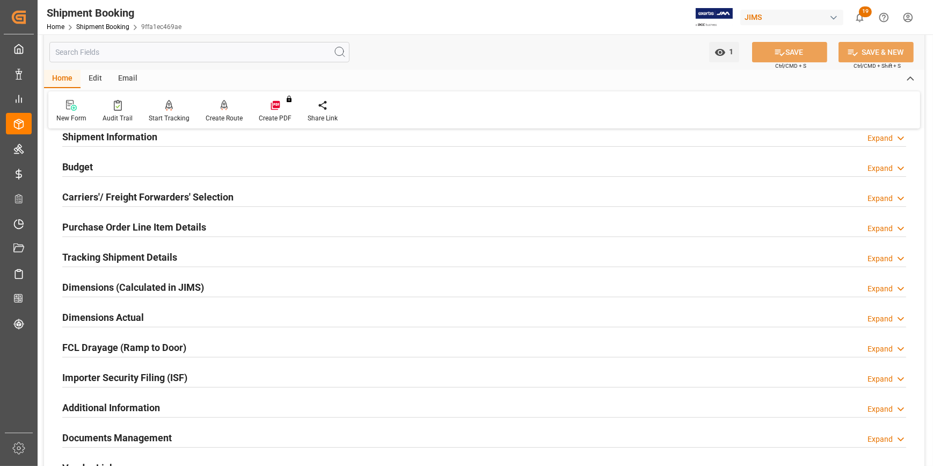
click at [84, 254] on h2 "Tracking Shipment Details" at bounding box center [119, 257] width 115 height 14
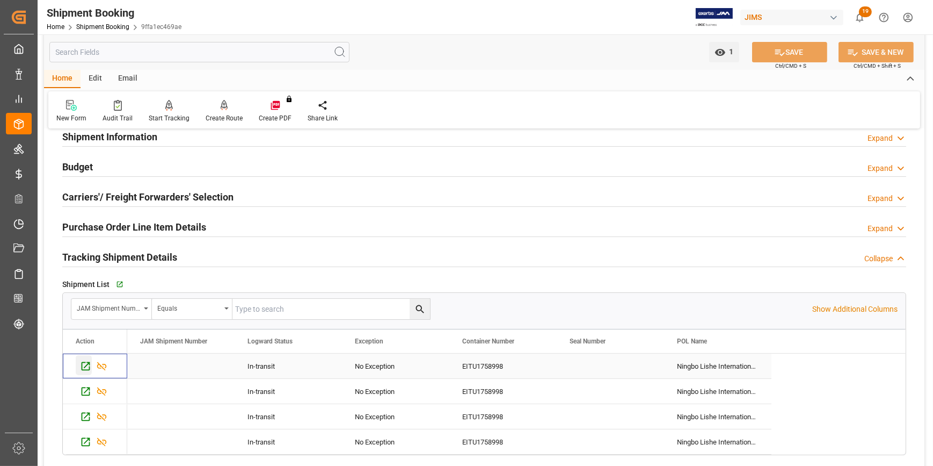
click at [86, 366] on icon "Press SPACE to select this row." at bounding box center [85, 365] width 11 height 11
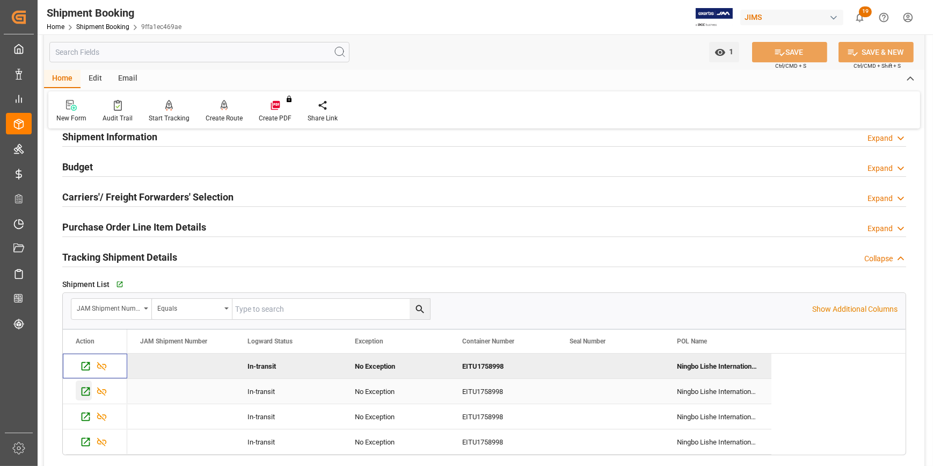
click at [85, 388] on icon "Press SPACE to select this row." at bounding box center [85, 391] width 11 height 11
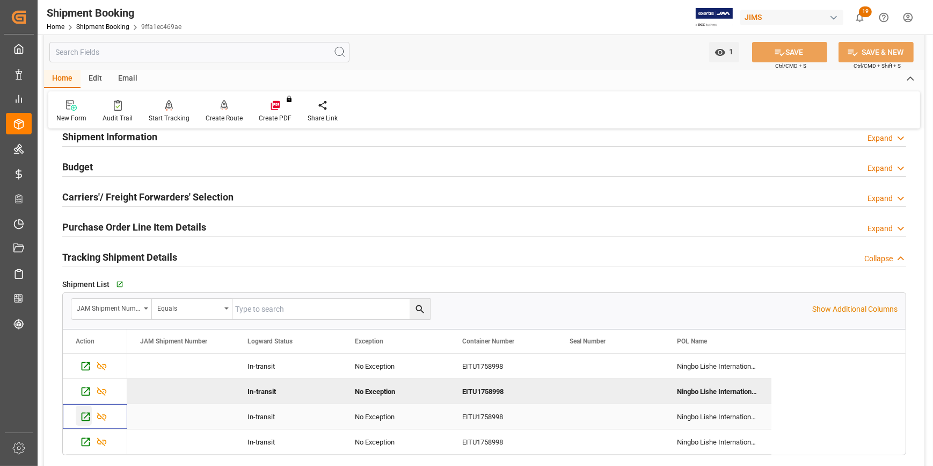
click at [84, 415] on icon "Press SPACE to select this row." at bounding box center [85, 416] width 11 height 11
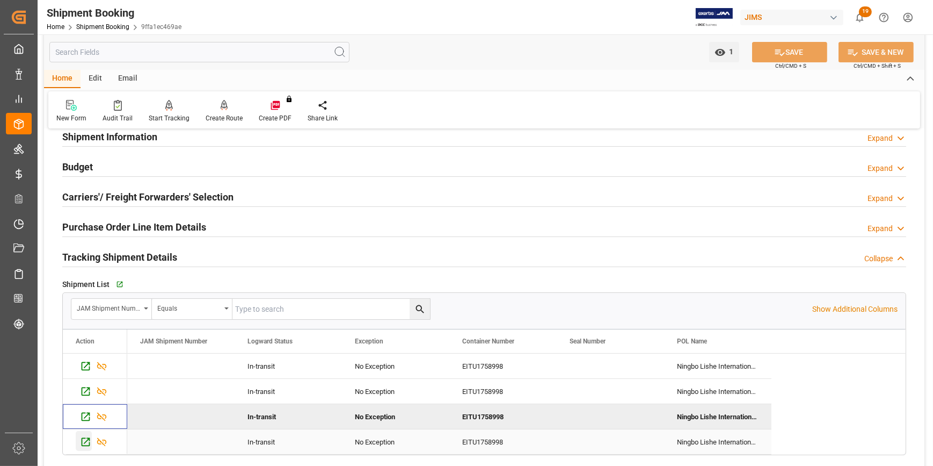
click at [84, 442] on icon "Press SPACE to select this row." at bounding box center [86, 442] width 9 height 9
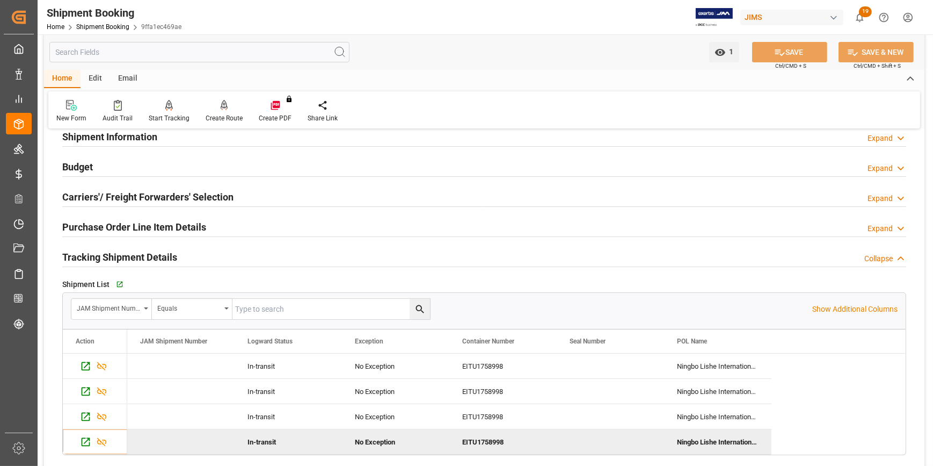
click at [93, 226] on h2 "Purchase Order Line Item Details" at bounding box center [134, 227] width 144 height 14
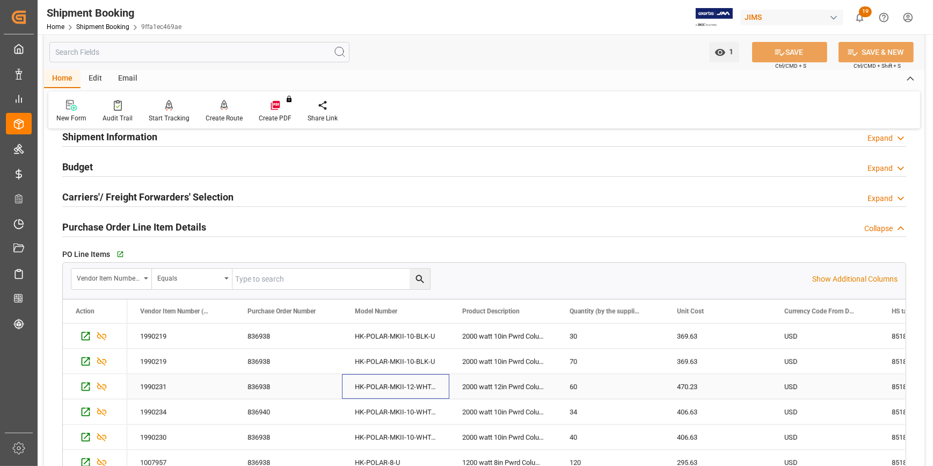
click at [357, 374] on div "HK-POLAR-MKII-12-WHT-U" at bounding box center [395, 386] width 107 height 25
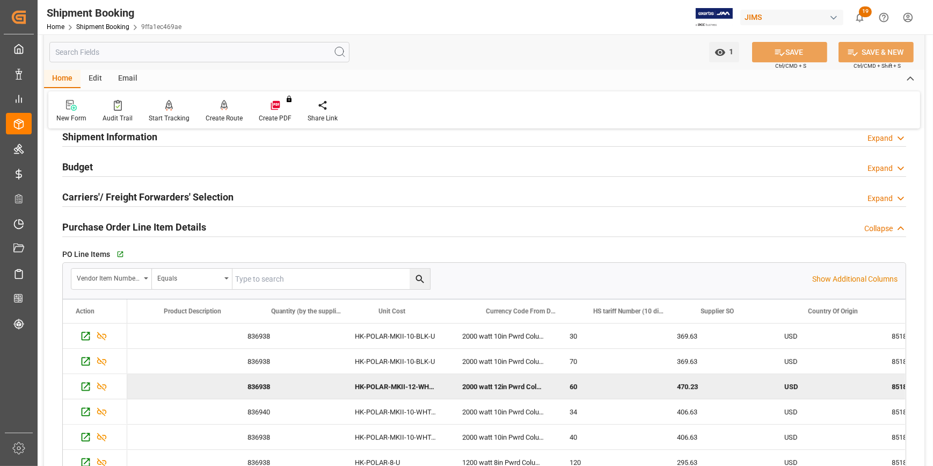
scroll to position [0, 728]
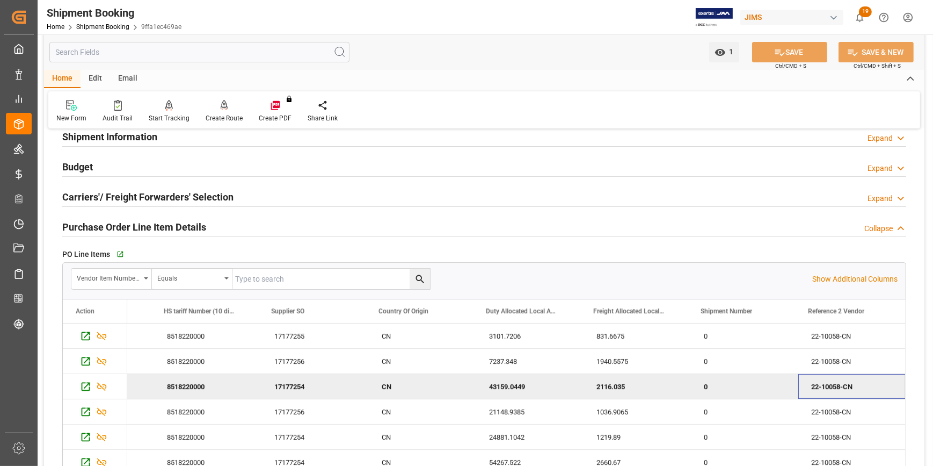
click at [187, 381] on div "8518220000" at bounding box center [207, 386] width 107 height 25
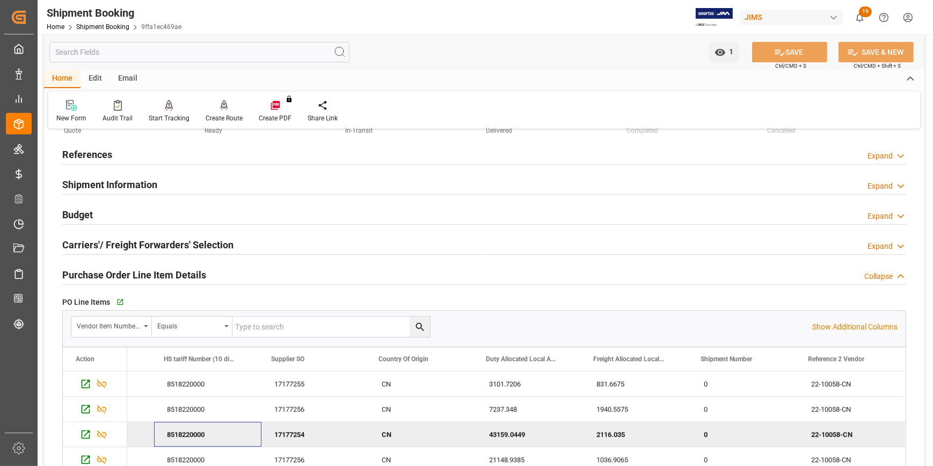
scroll to position [48, 0]
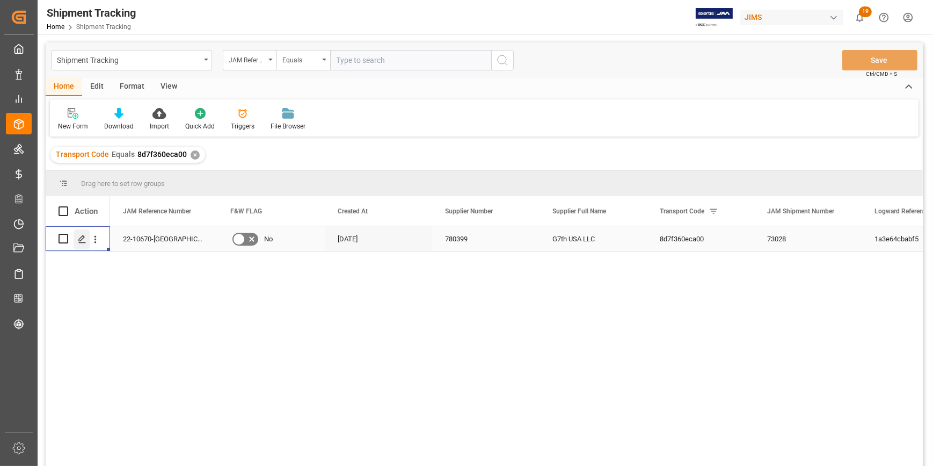
click at [81, 242] on icon "Press SPACE to select this row." at bounding box center [82, 239] width 9 height 9
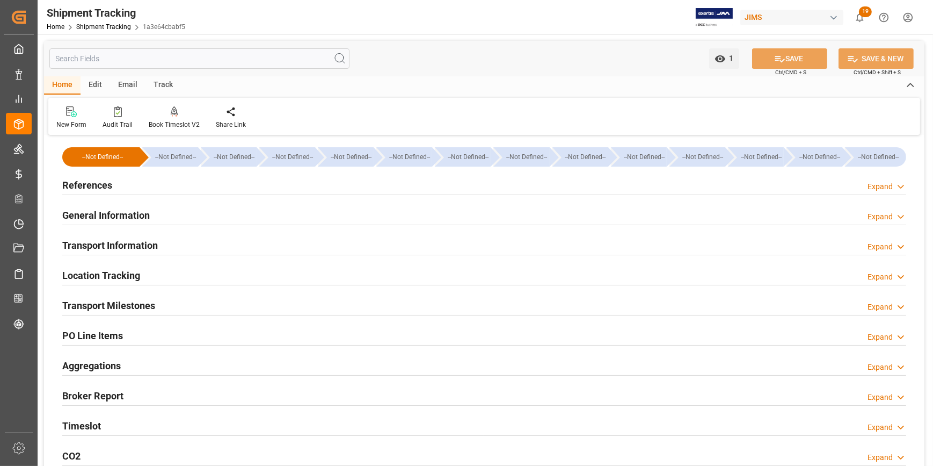
click at [118, 209] on h2 "General Information" at bounding box center [106, 215] width 88 height 14
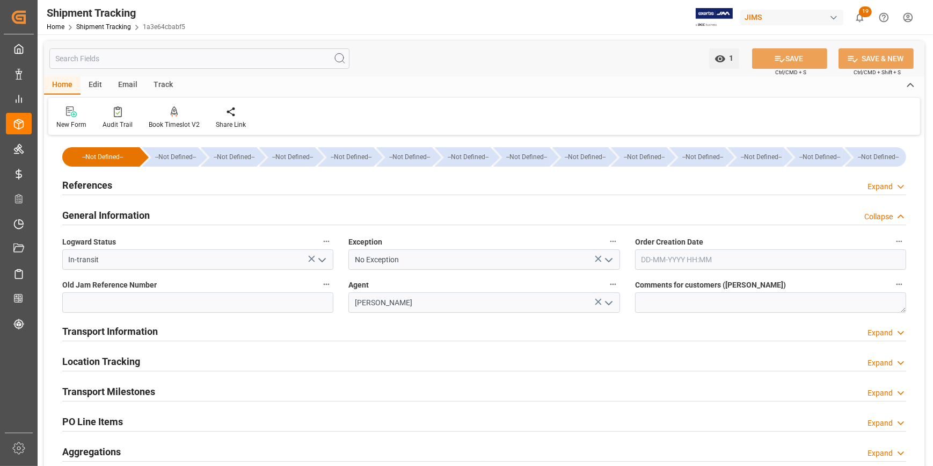
click at [128, 328] on h2 "Transport Information" at bounding box center [110, 331] width 96 height 14
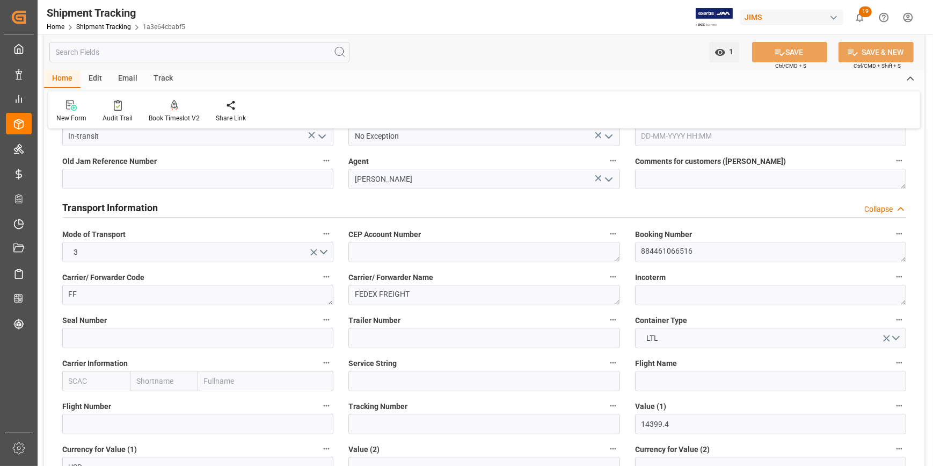
scroll to position [146, 0]
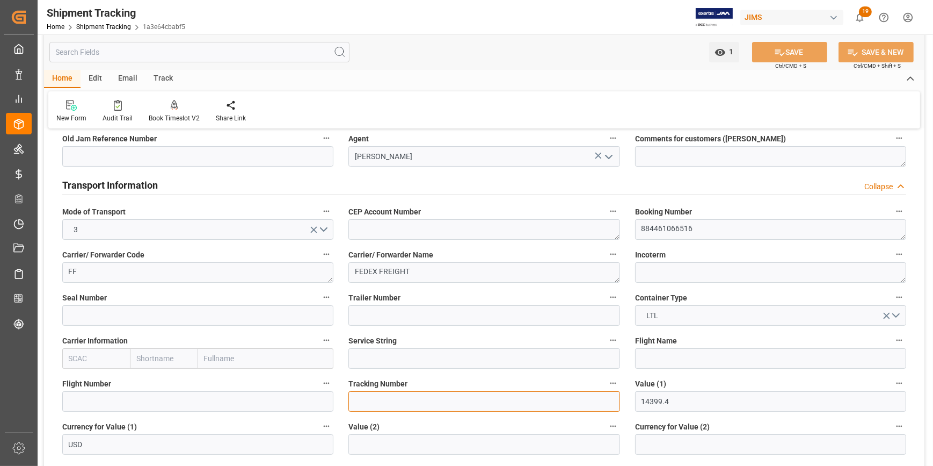
click at [372, 403] on input at bounding box center [484, 401] width 271 height 20
paste input "884461066516"
type input "884461066516"
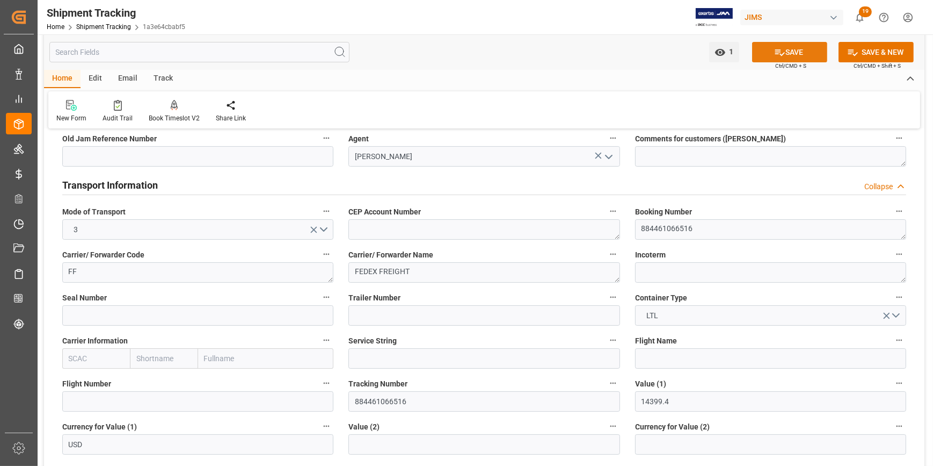
click at [789, 50] on button "SAVE" at bounding box center [789, 52] width 75 height 20
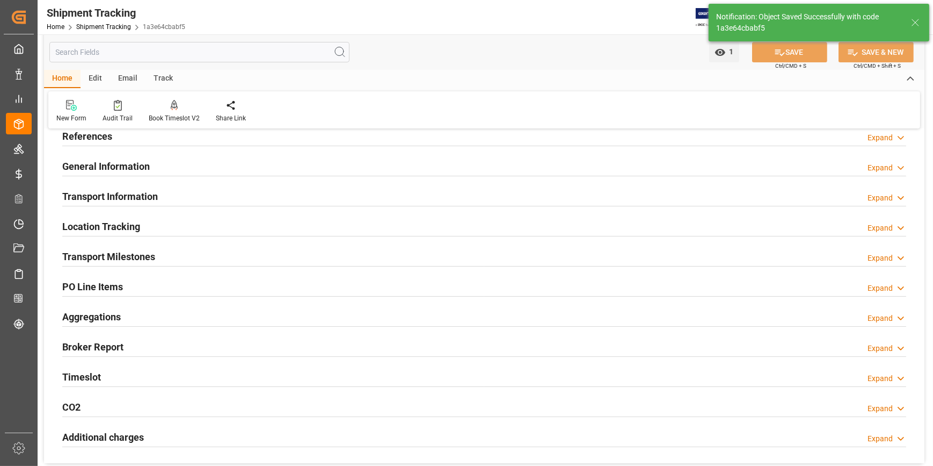
scroll to position [48, 0]
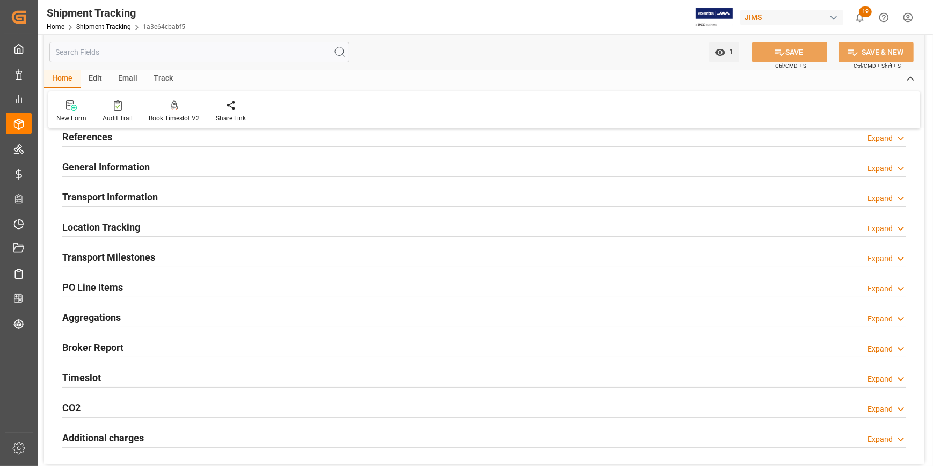
click at [123, 259] on h2 "Transport Milestones" at bounding box center [108, 257] width 93 height 14
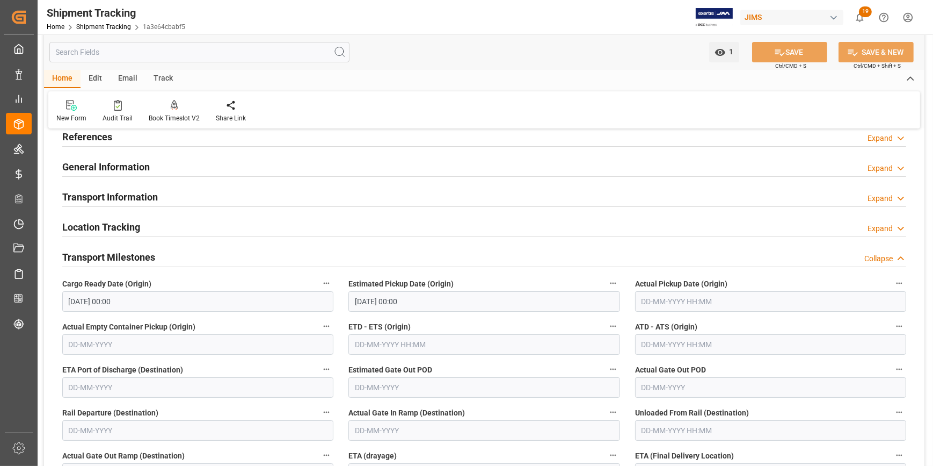
click at [96, 198] on h2 "Transport Information" at bounding box center [110, 197] width 96 height 14
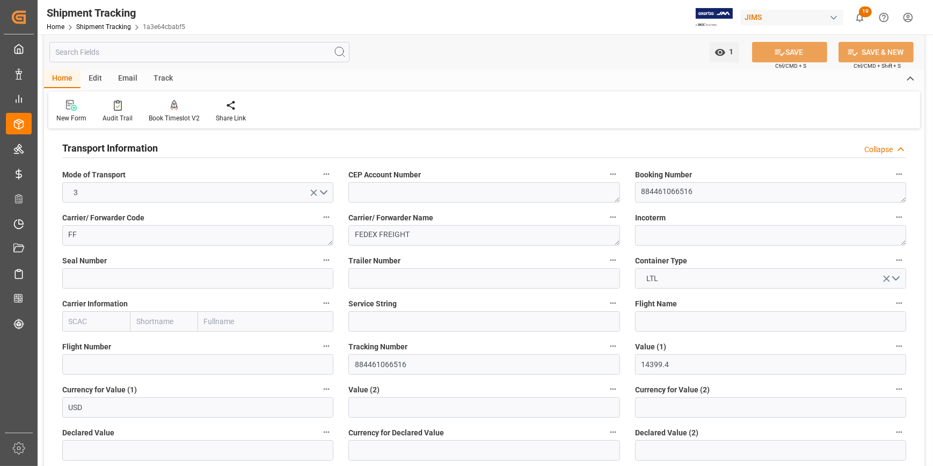
scroll to position [0, 0]
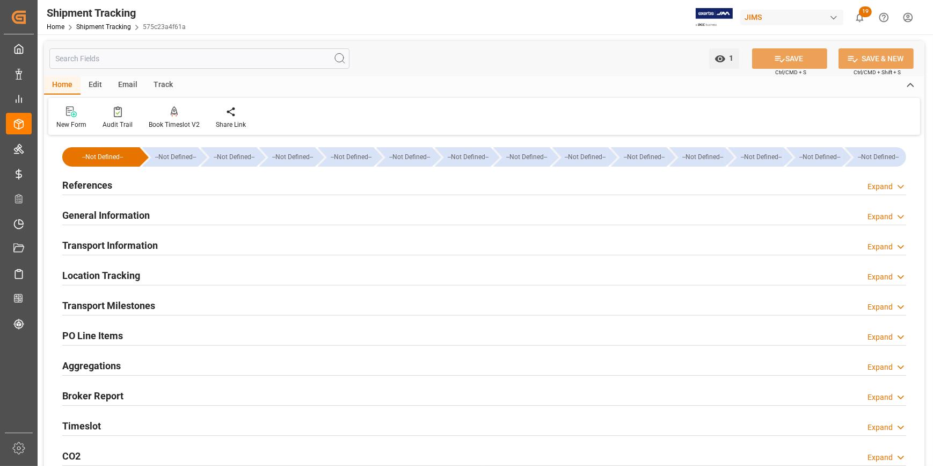
type input "[DATE]"
click at [86, 187] on h2 "References" at bounding box center [87, 185] width 50 height 14
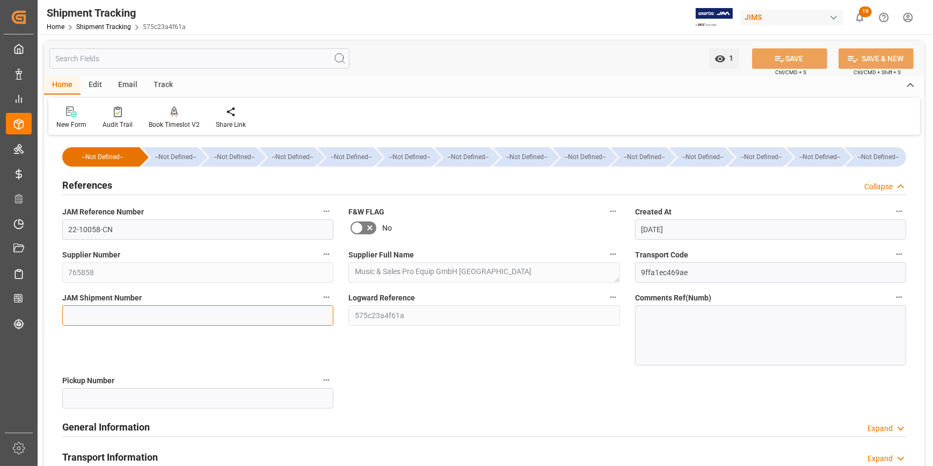
click at [144, 315] on input at bounding box center [197, 315] width 271 height 20
click at [81, 320] on input at bounding box center [197, 315] width 271 height 20
paste input "73079"
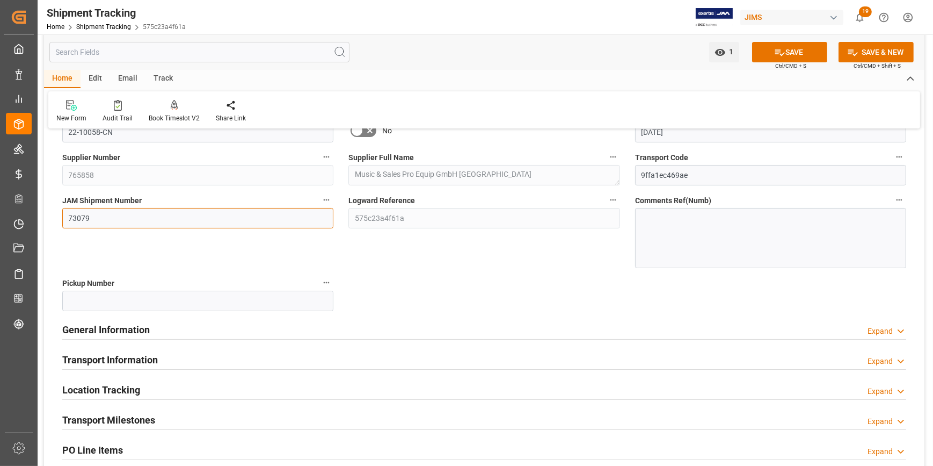
scroll to position [146, 0]
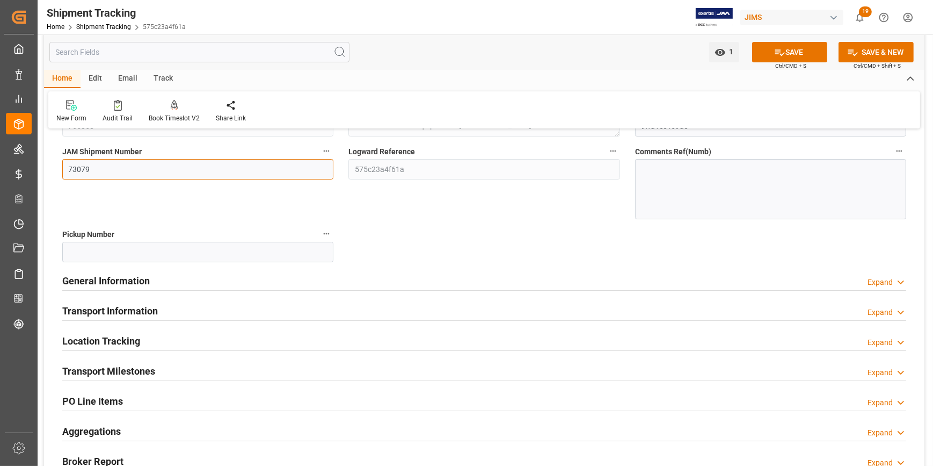
type input "73079"
click at [112, 311] on h2 "Transport Information" at bounding box center [110, 310] width 96 height 14
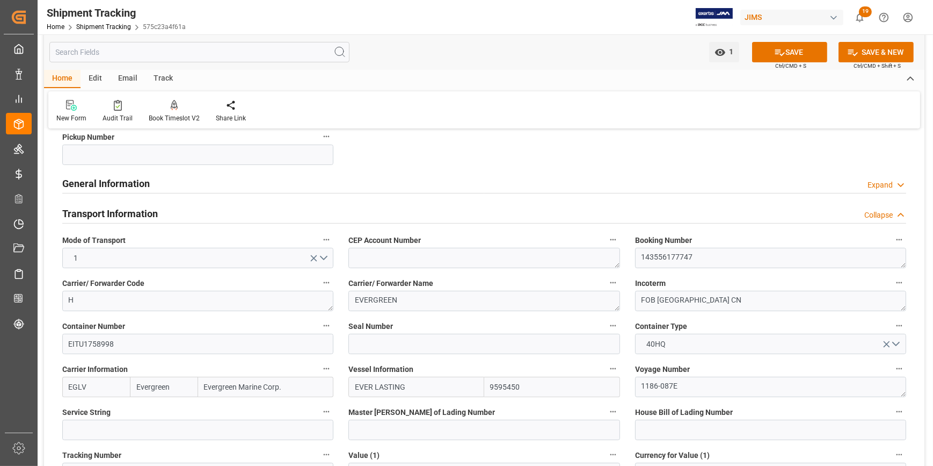
scroll to position [244, 0]
click at [782, 51] on icon at bounding box center [779, 52] width 11 height 11
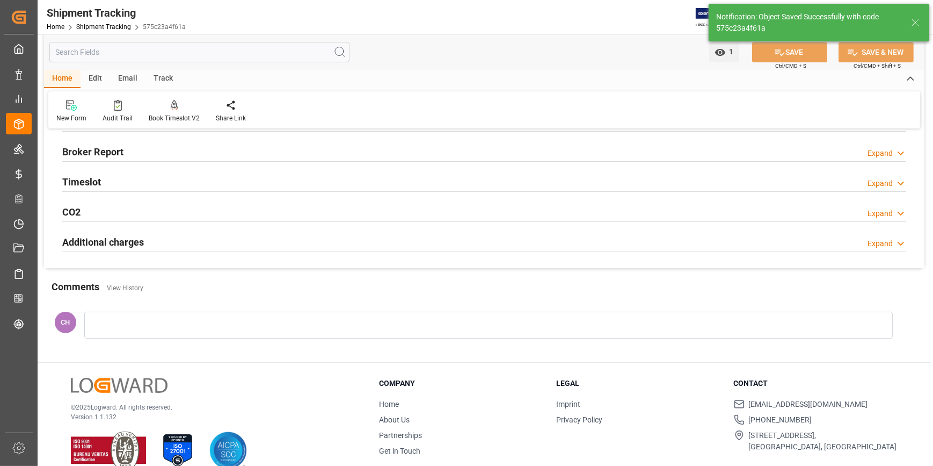
scroll to position [32, 0]
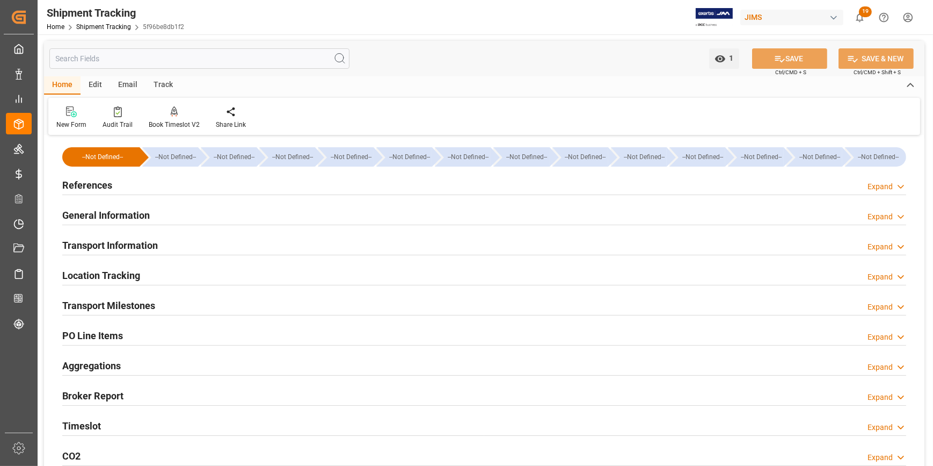
click at [89, 186] on h2 "References" at bounding box center [87, 185] width 50 height 14
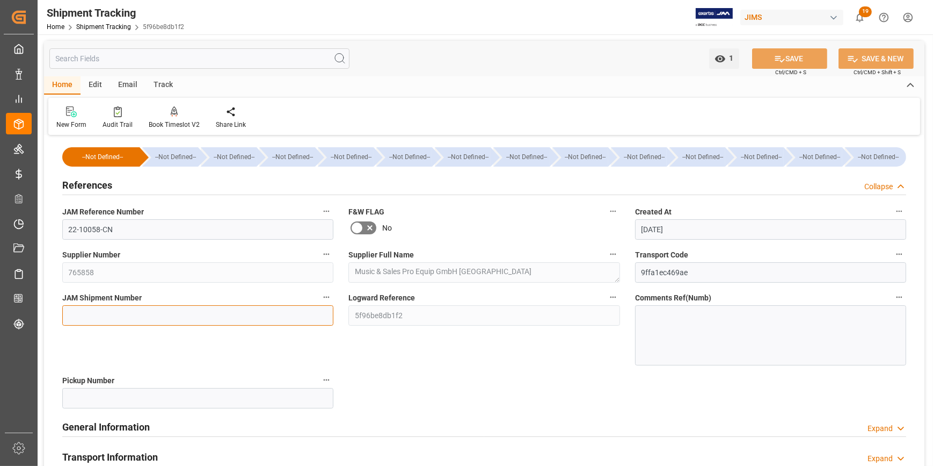
click at [84, 311] on input at bounding box center [197, 315] width 271 height 20
paste input "73080"
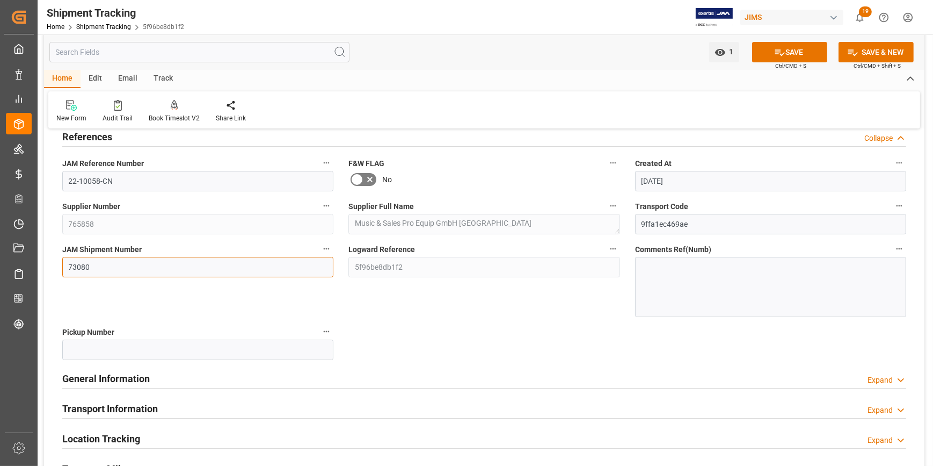
scroll to position [146, 0]
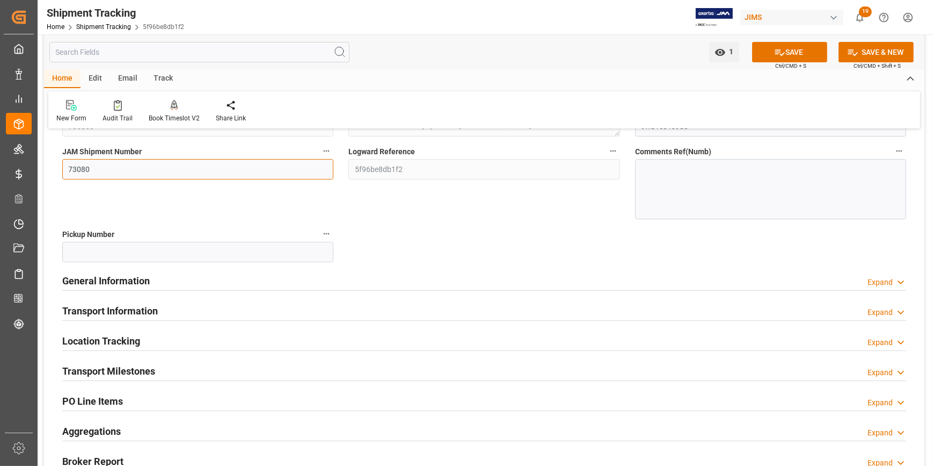
type input "73080"
click at [93, 311] on h2 "Transport Information" at bounding box center [110, 310] width 96 height 14
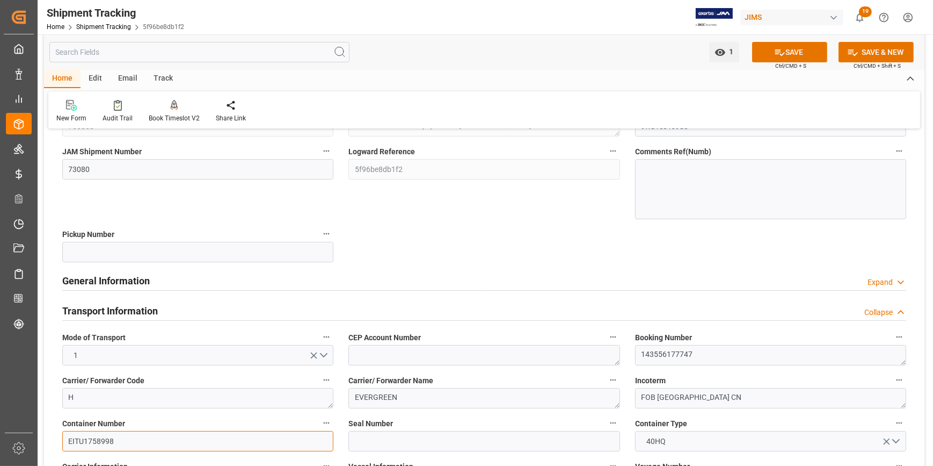
drag, startPoint x: 121, startPoint y: 439, endPoint x: 56, endPoint y: 439, distance: 65.0
click at [56, 439] on div "Container Number EITU1758998" at bounding box center [198, 433] width 286 height 43
paste input "DRYU9576005"
type input "DRYU9576005"
click at [782, 52] on icon at bounding box center [779, 52] width 11 height 11
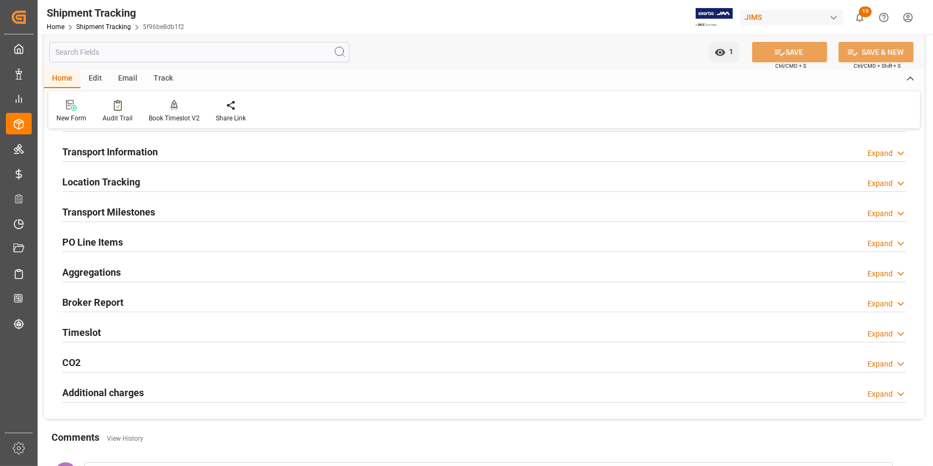
scroll to position [97, 0]
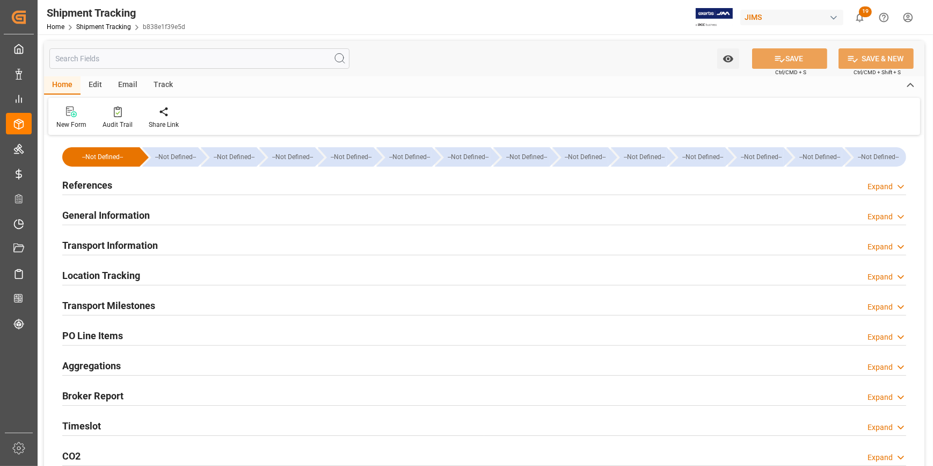
type input "[DATE]"
click at [89, 184] on h2 "References" at bounding box center [87, 185] width 50 height 14
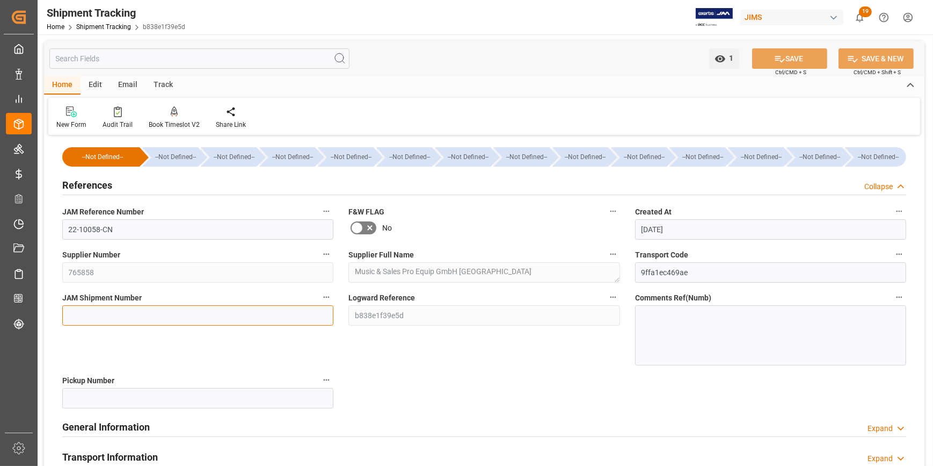
click at [76, 318] on input at bounding box center [197, 315] width 271 height 20
paste input "73081"
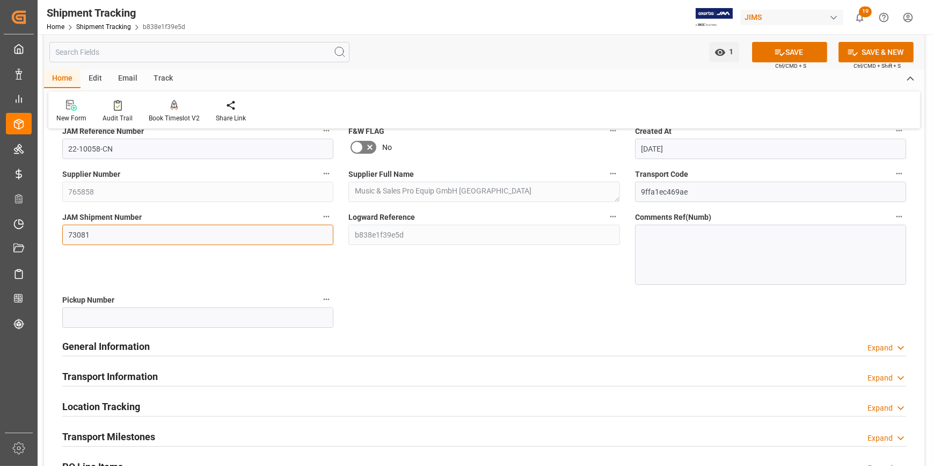
scroll to position [97, 0]
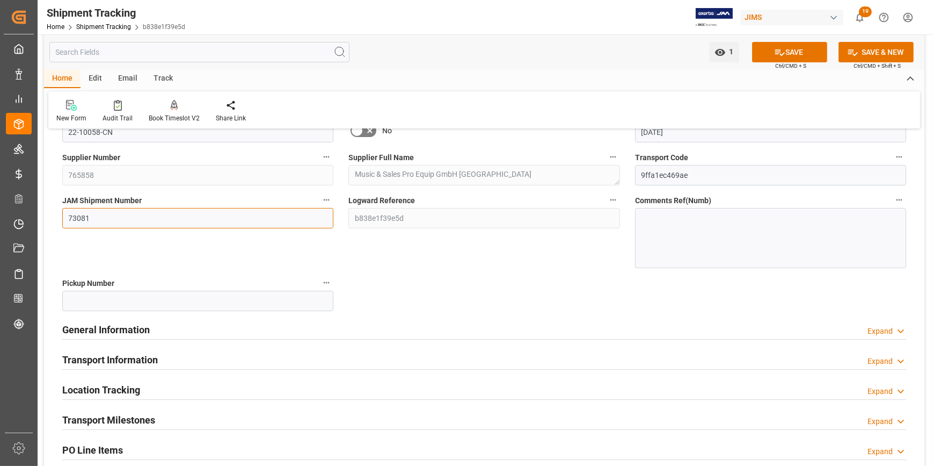
type input "73081"
click at [93, 327] on h2 "General Information" at bounding box center [106, 329] width 88 height 14
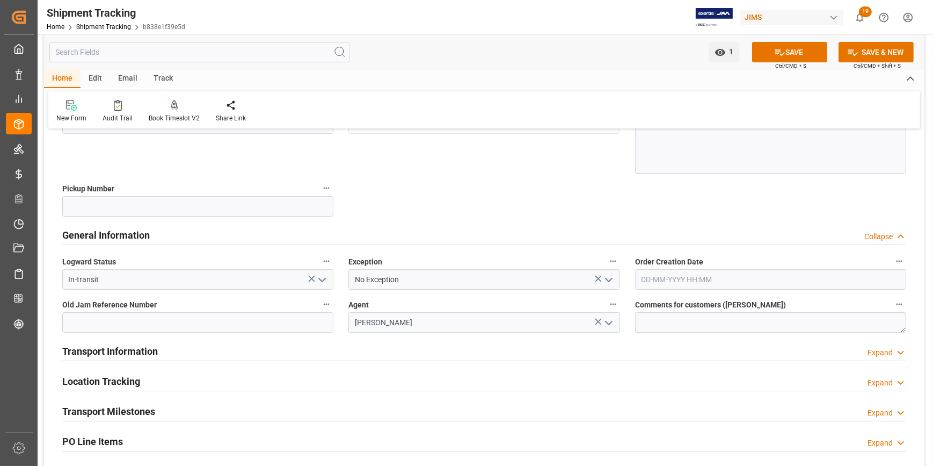
scroll to position [195, 0]
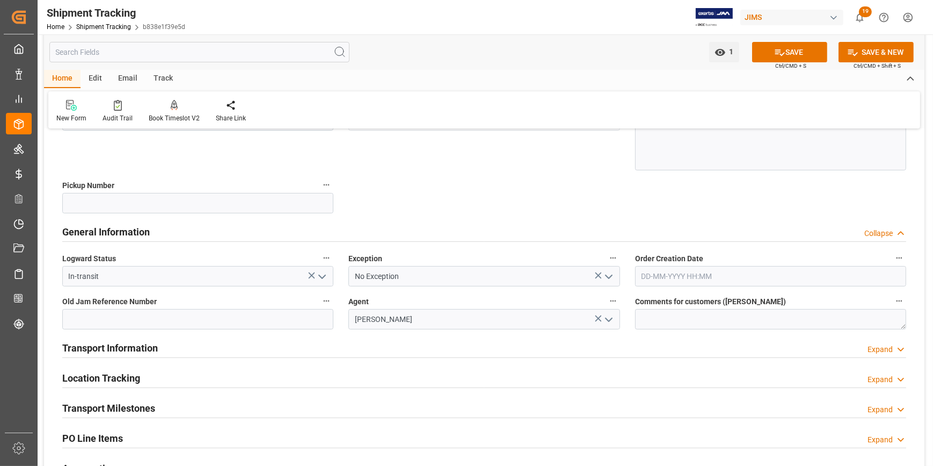
click at [104, 353] on h2 "Transport Information" at bounding box center [110, 347] width 96 height 14
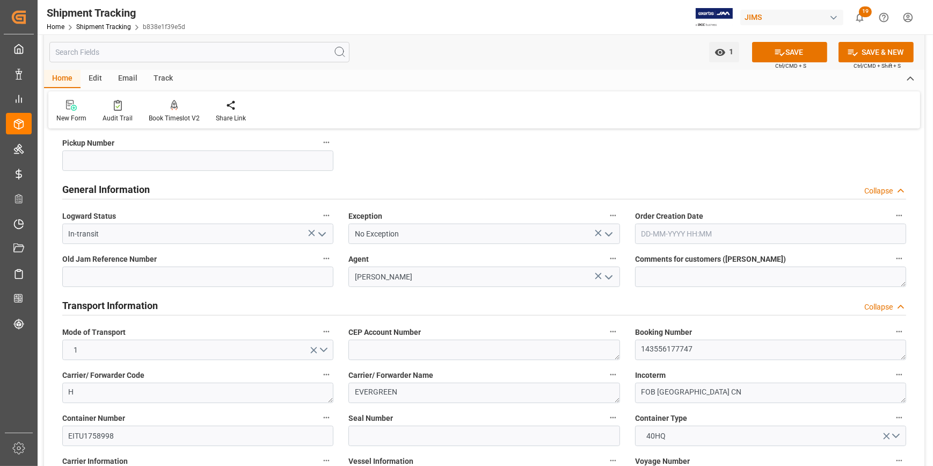
scroll to position [293, 0]
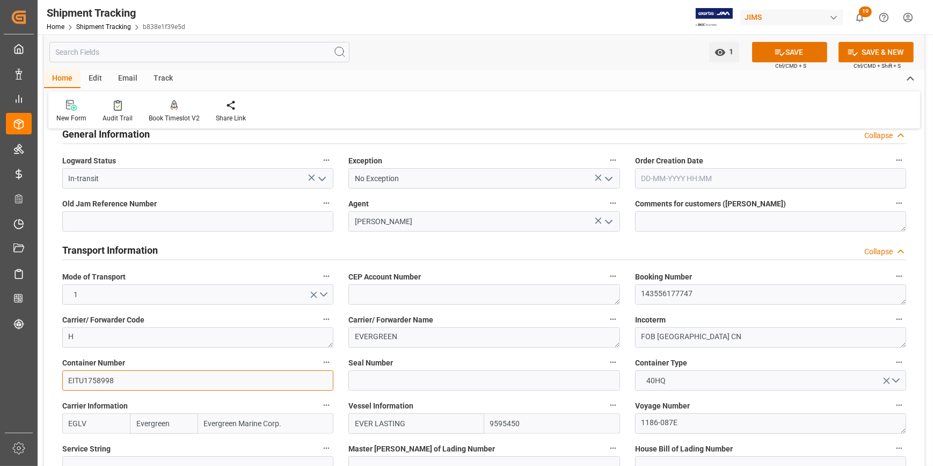
click at [97, 377] on input "EITU1758998" at bounding box center [197, 380] width 271 height 20
click at [105, 381] on input "EITU1758998" at bounding box center [197, 380] width 271 height 20
paste input "TRHU8296114"
type input "TRHU8296114"
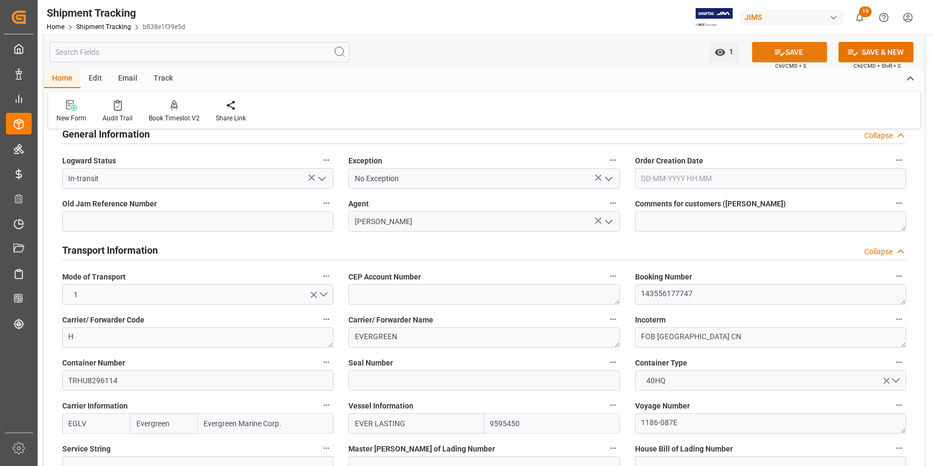
click at [770, 51] on button "SAVE" at bounding box center [789, 52] width 75 height 20
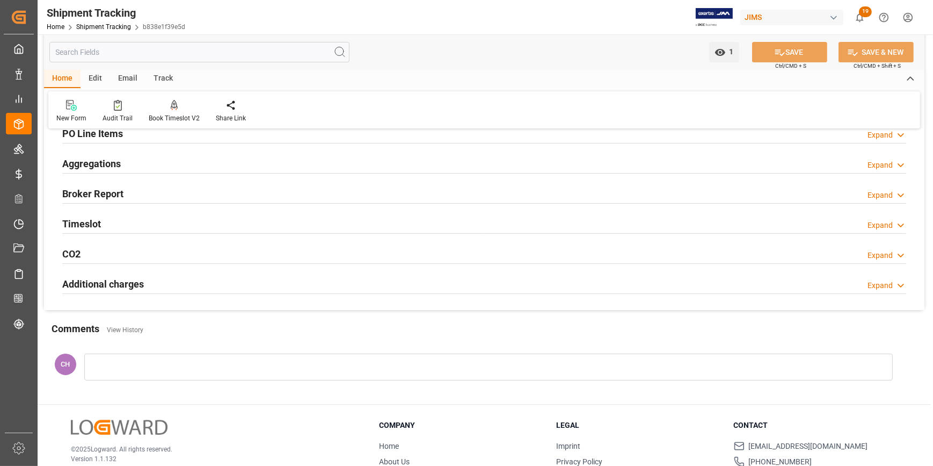
scroll to position [179, 0]
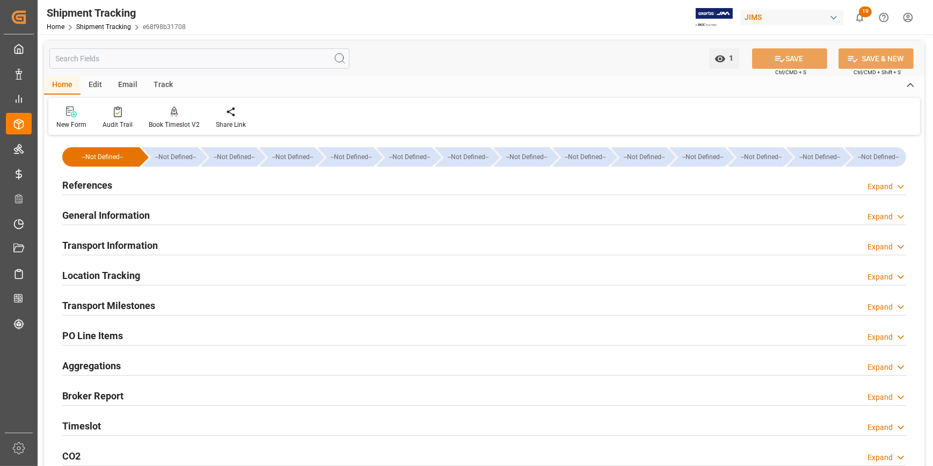
type input "[DATE]"
click at [84, 185] on h2 "References" at bounding box center [87, 185] width 50 height 14
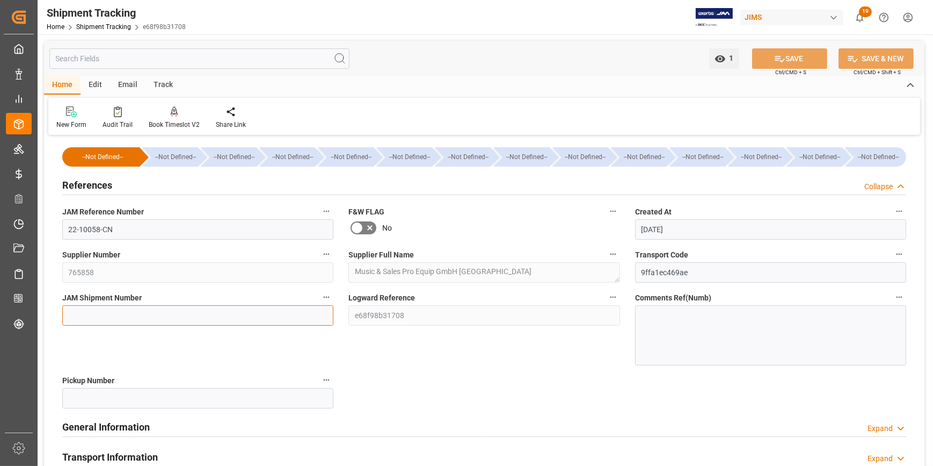
click at [85, 311] on input at bounding box center [197, 315] width 271 height 20
paste input "73082"
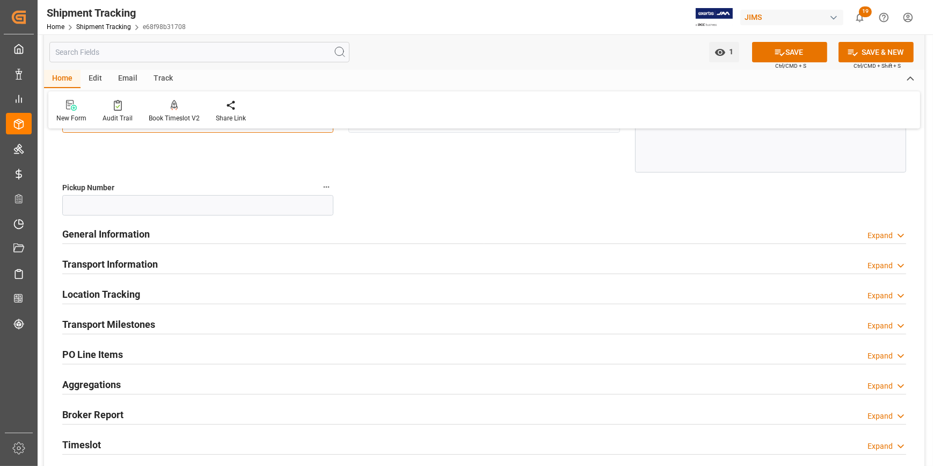
scroll to position [195, 0]
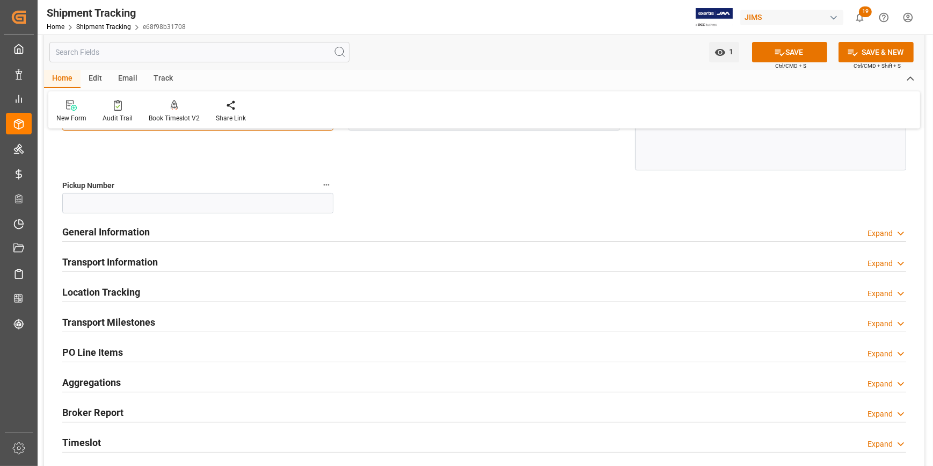
type input "73082"
click at [108, 317] on h2 "Transport Milestones" at bounding box center [108, 322] width 93 height 14
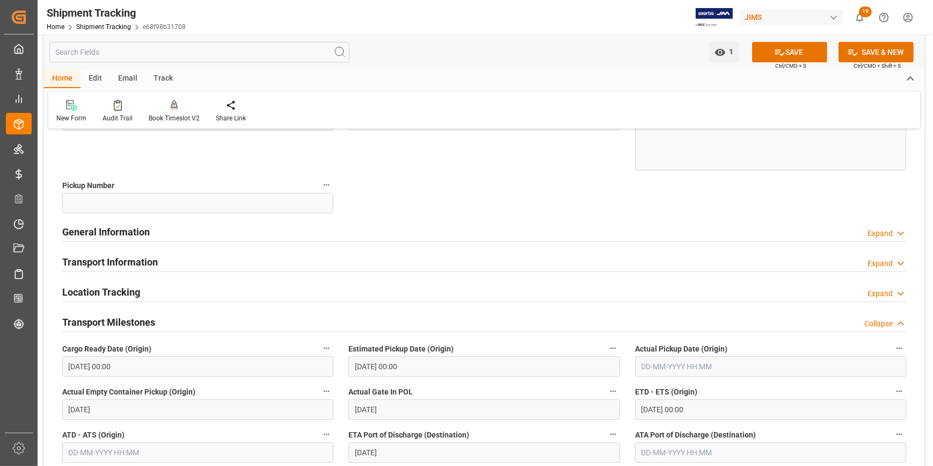
click at [97, 263] on h2 "Transport Information" at bounding box center [110, 262] width 96 height 14
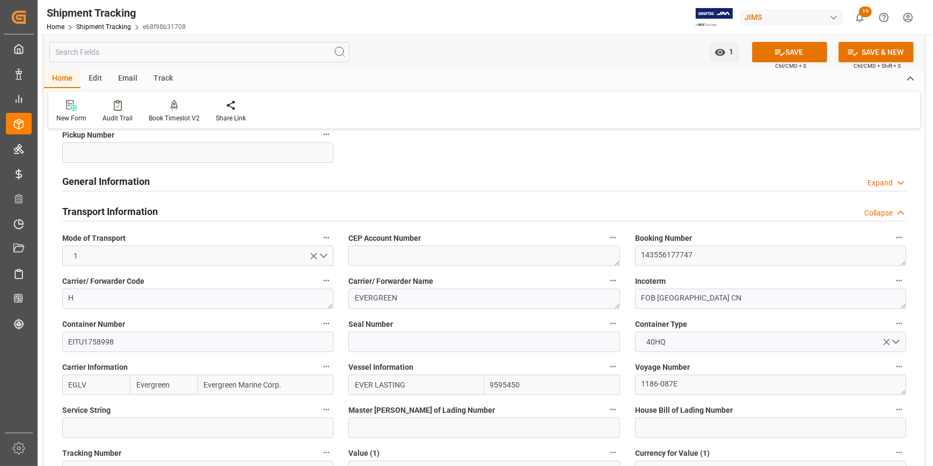
scroll to position [293, 0]
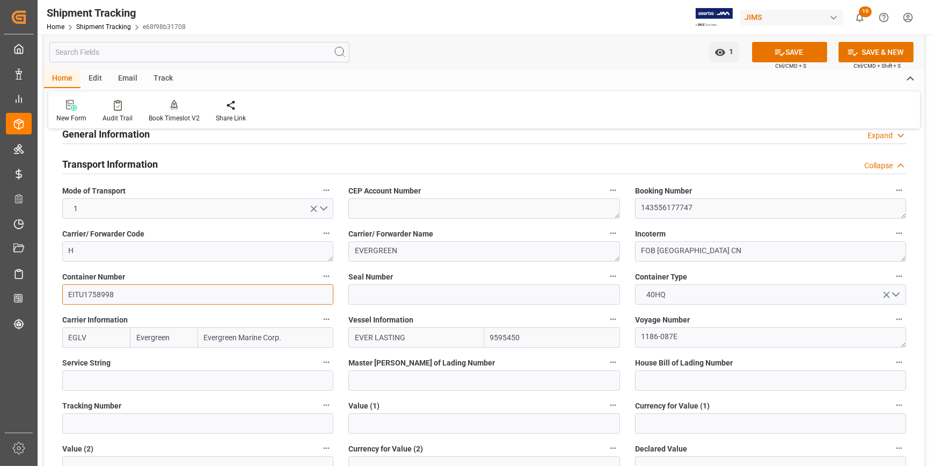
click at [89, 297] on input "EITU1758998" at bounding box center [197, 294] width 271 height 20
paste input "135935"
type input "EITU1135935"
click at [770, 53] on button "SAVE" at bounding box center [789, 52] width 75 height 20
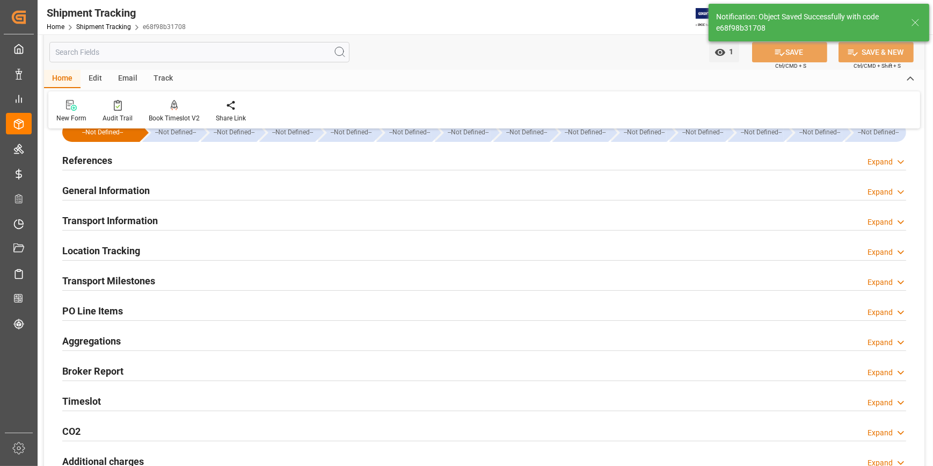
scroll to position [0, 0]
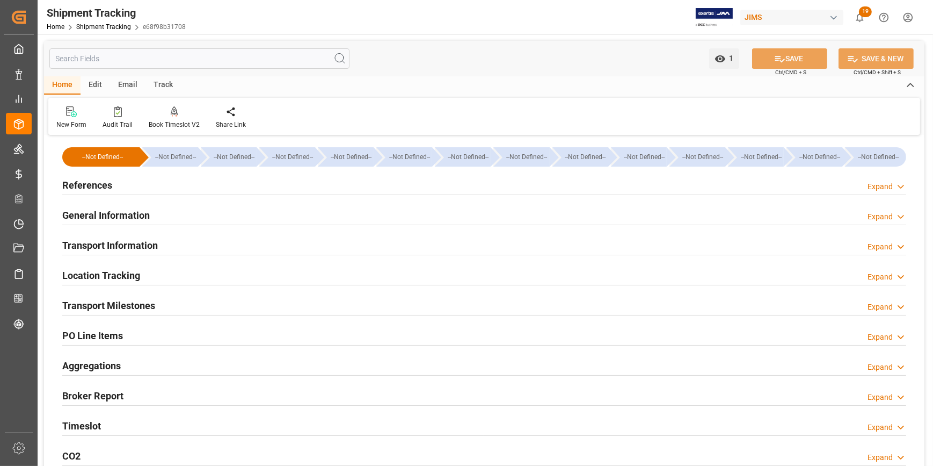
click at [228, 448] on div "CO2 Expand" at bounding box center [484, 455] width 844 height 20
click at [113, 331] on h2 "PO Line Items" at bounding box center [92, 335] width 61 height 14
